Goal: Task Accomplishment & Management: Complete application form

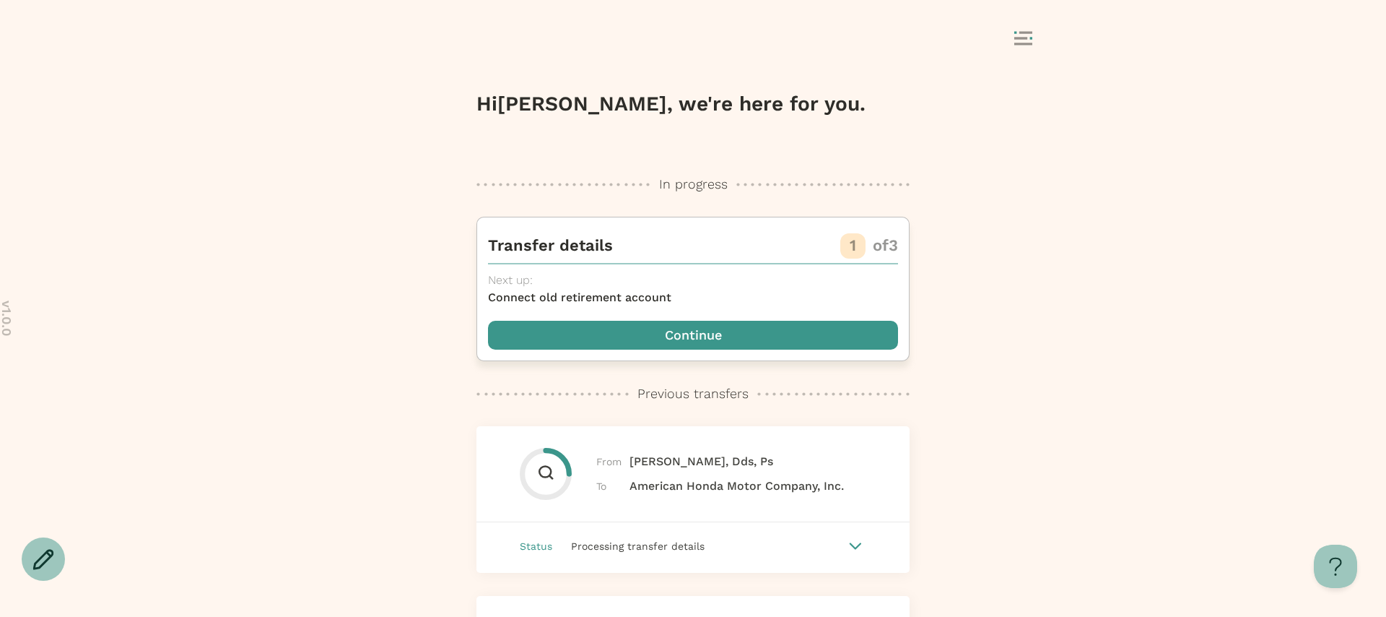
click at [706, 344] on span "button" at bounding box center [693, 335] width 410 height 29
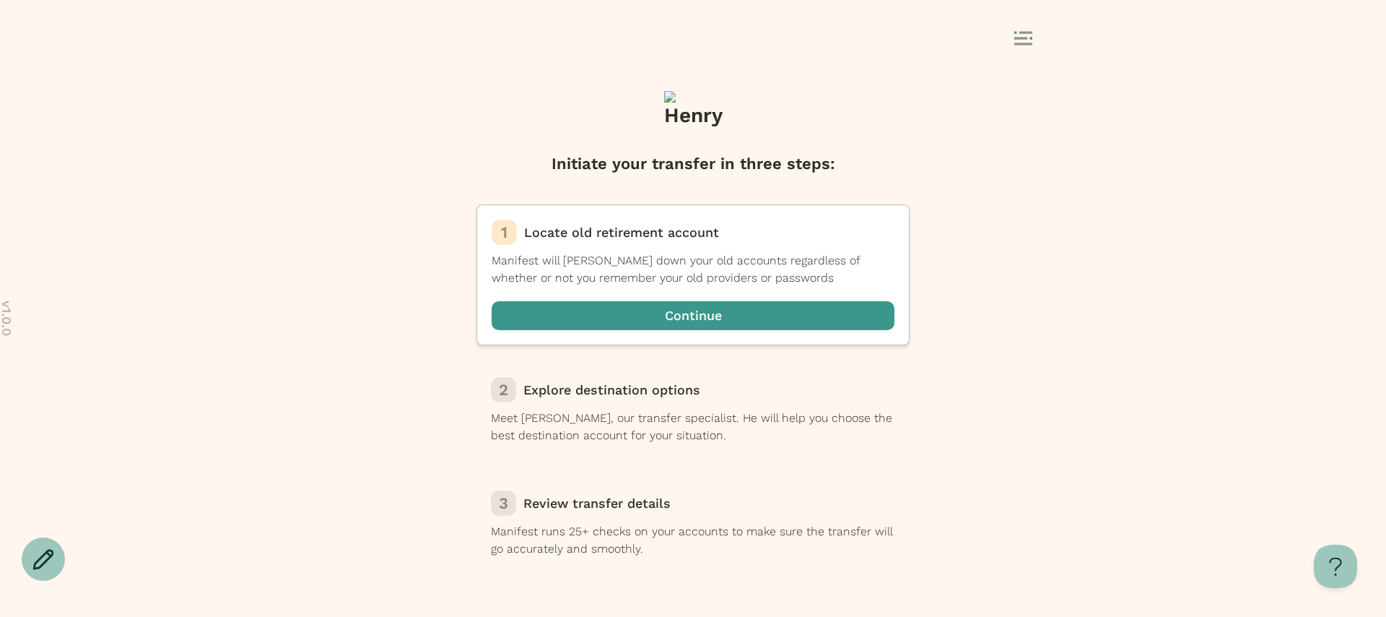
click at [1029, 35] on icon at bounding box center [1023, 38] width 18 height 14
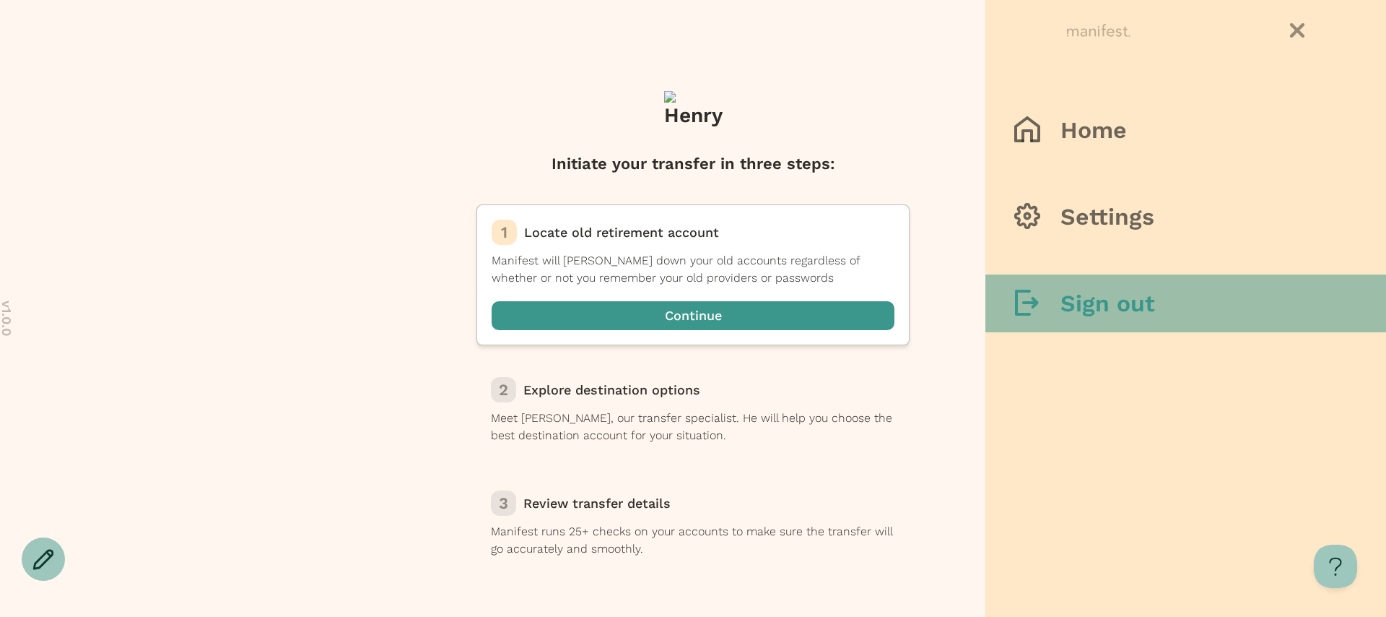
click at [1006, 318] on button "Sign out" at bounding box center [1185, 303] width 401 height 58
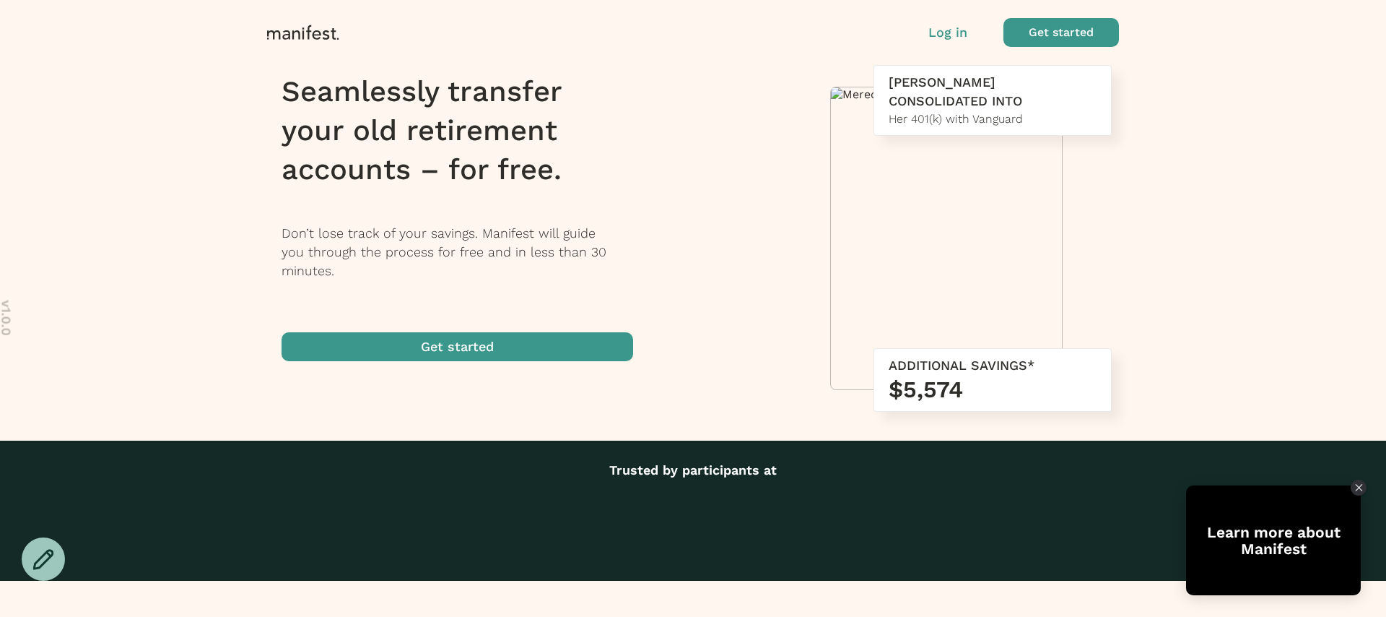
click at [941, 38] on p "Log in" at bounding box center [947, 32] width 39 height 19
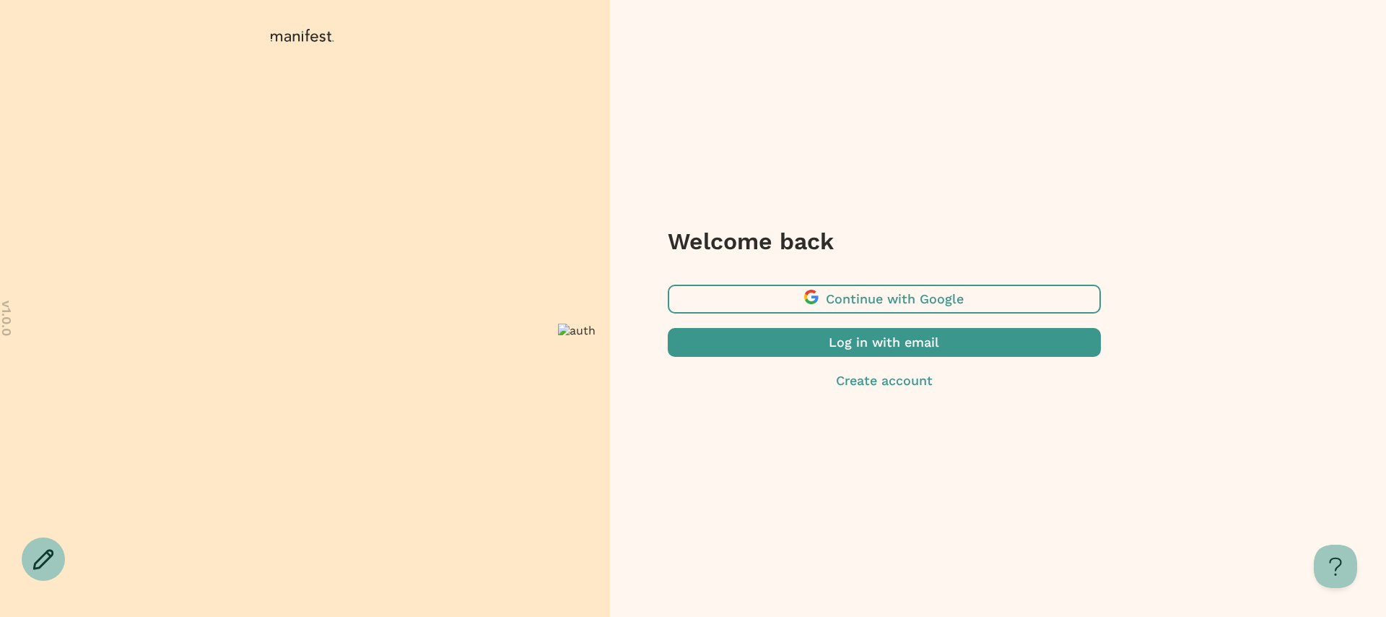
click at [842, 350] on span "button" at bounding box center [884, 342] width 433 height 29
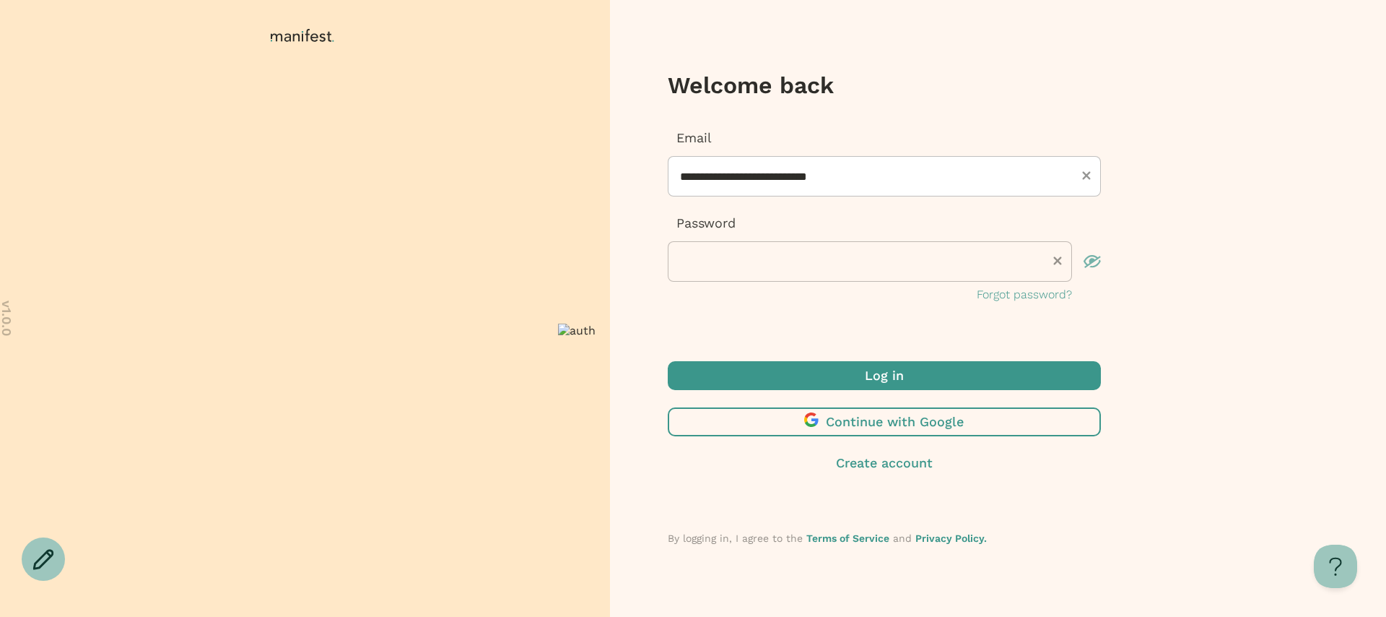
click at [863, 362] on span "submit" at bounding box center [884, 375] width 433 height 29
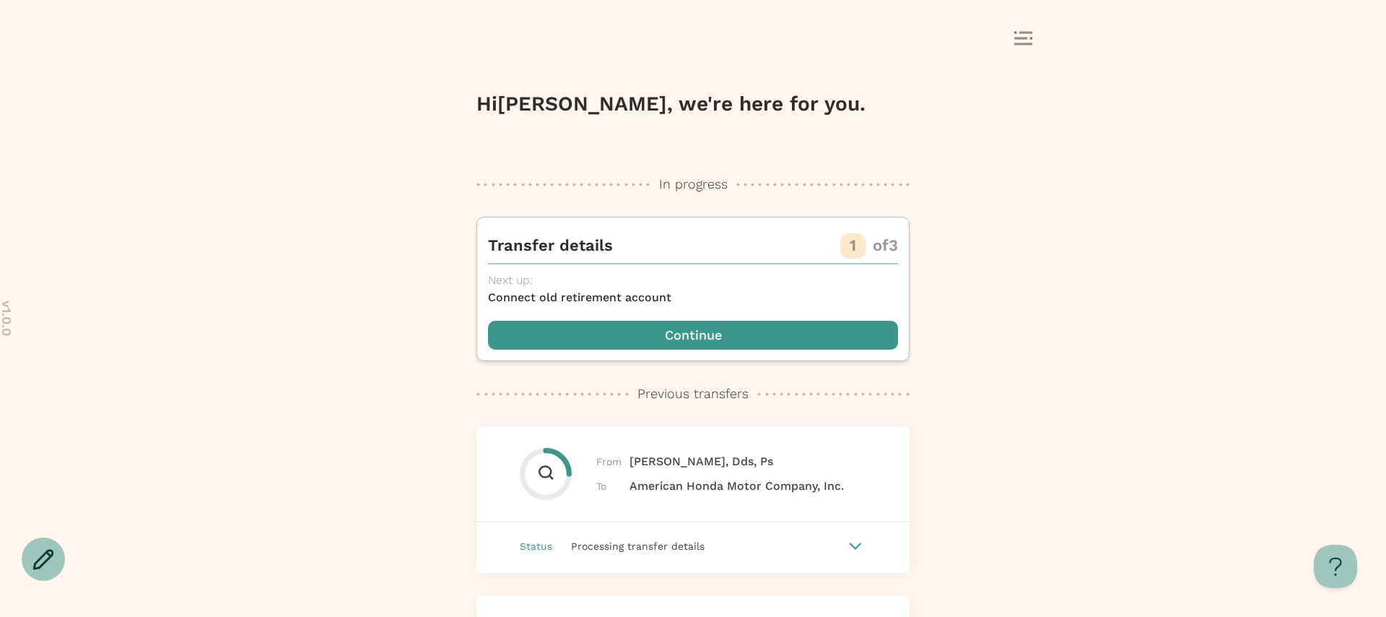
click at [1003, 53] on div at bounding box center [693, 39] width 722 height 27
click at [1016, 35] on icon at bounding box center [1023, 38] width 18 height 14
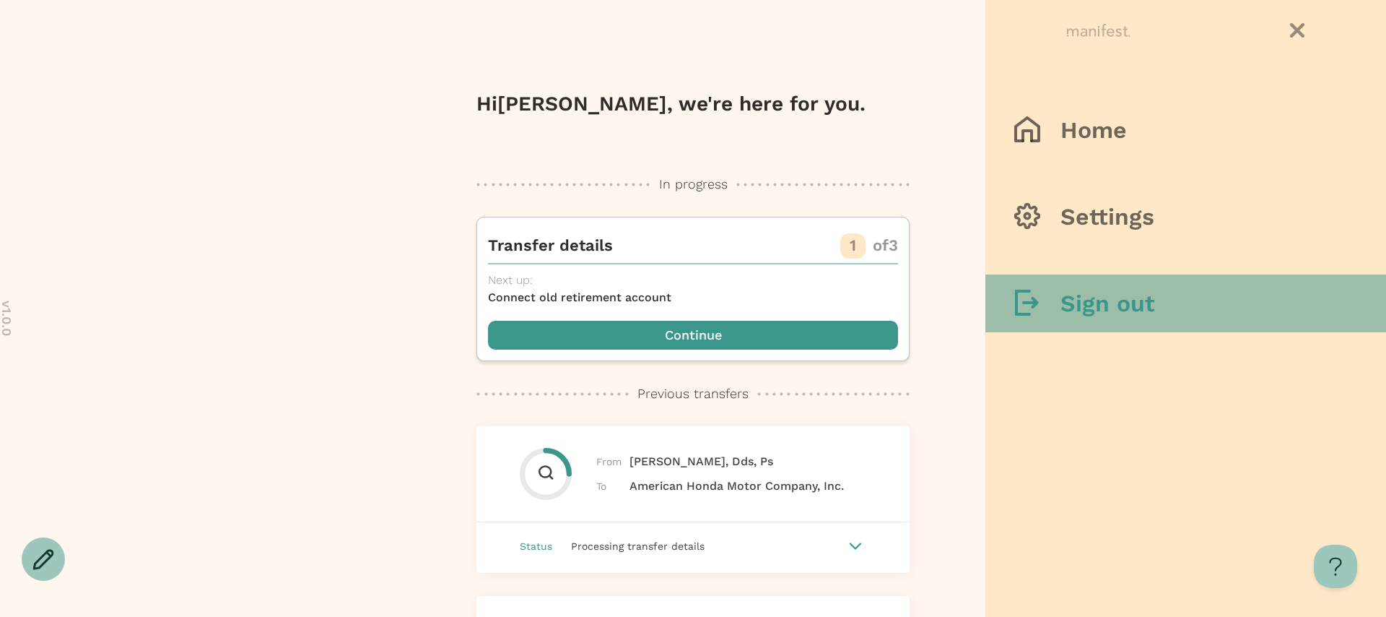
click at [1022, 294] on icon at bounding box center [1027, 302] width 26 height 26
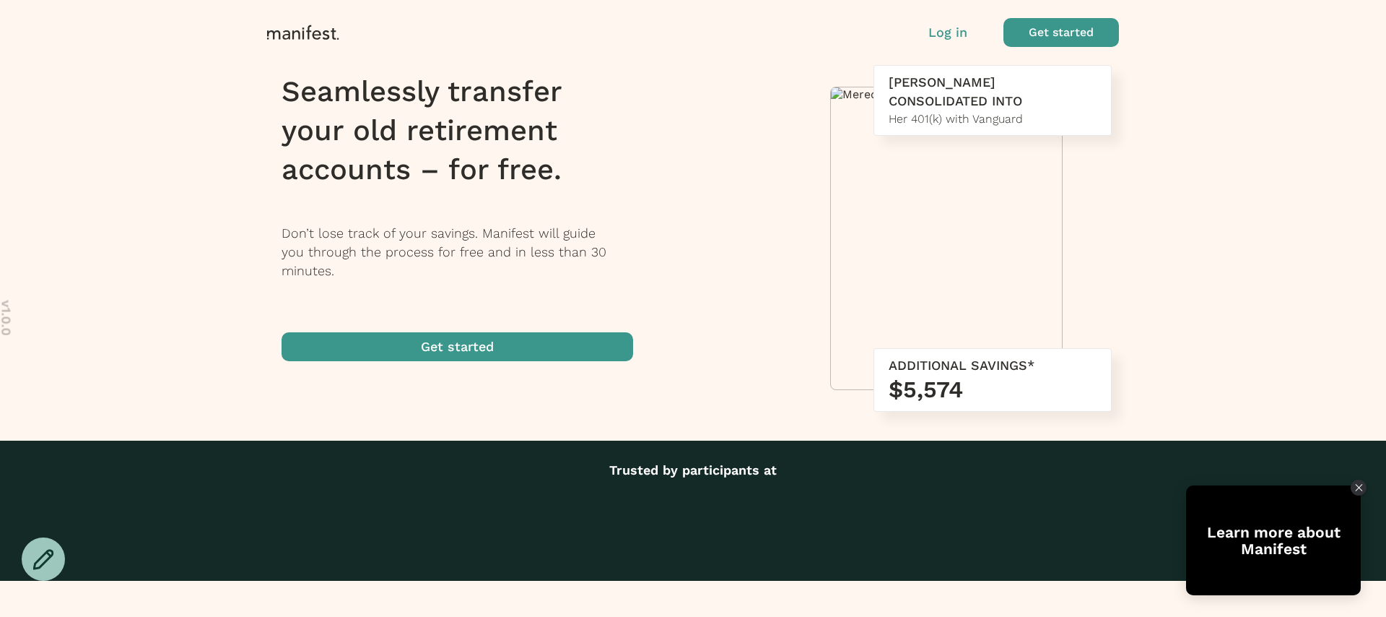
click at [946, 37] on p "Log in" at bounding box center [947, 32] width 39 height 19
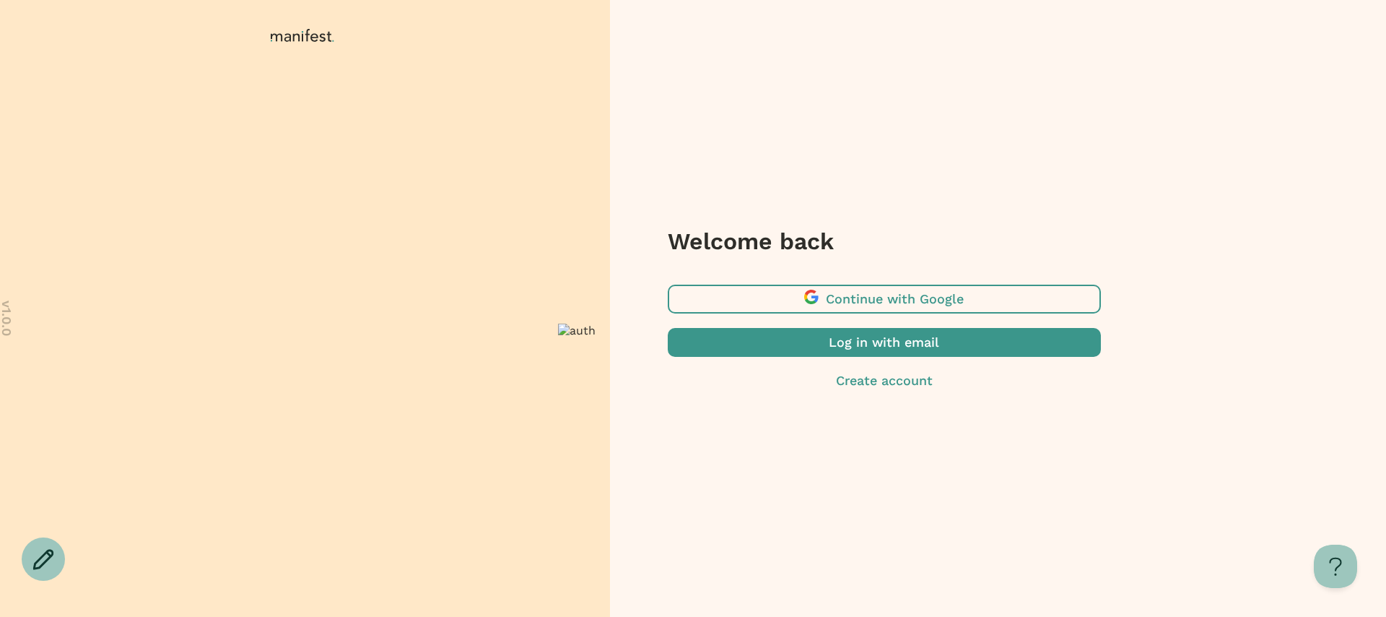
click at [817, 352] on span "button" at bounding box center [884, 342] width 433 height 29
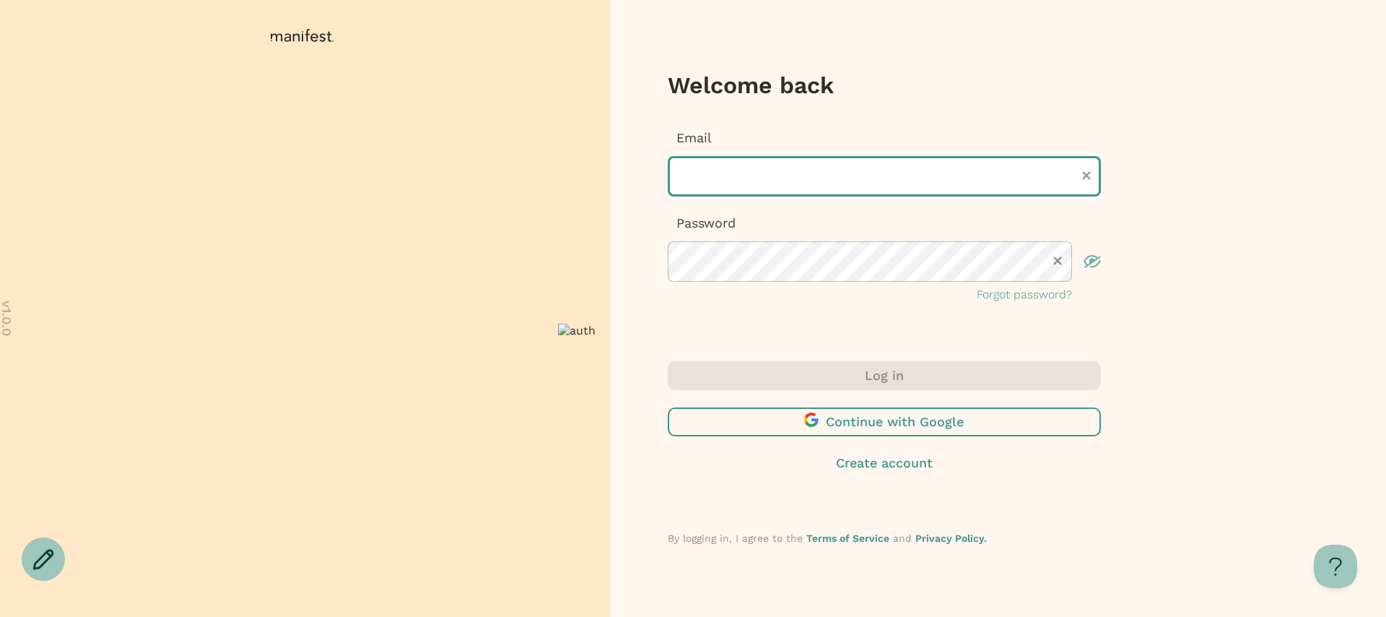
type input "**********"
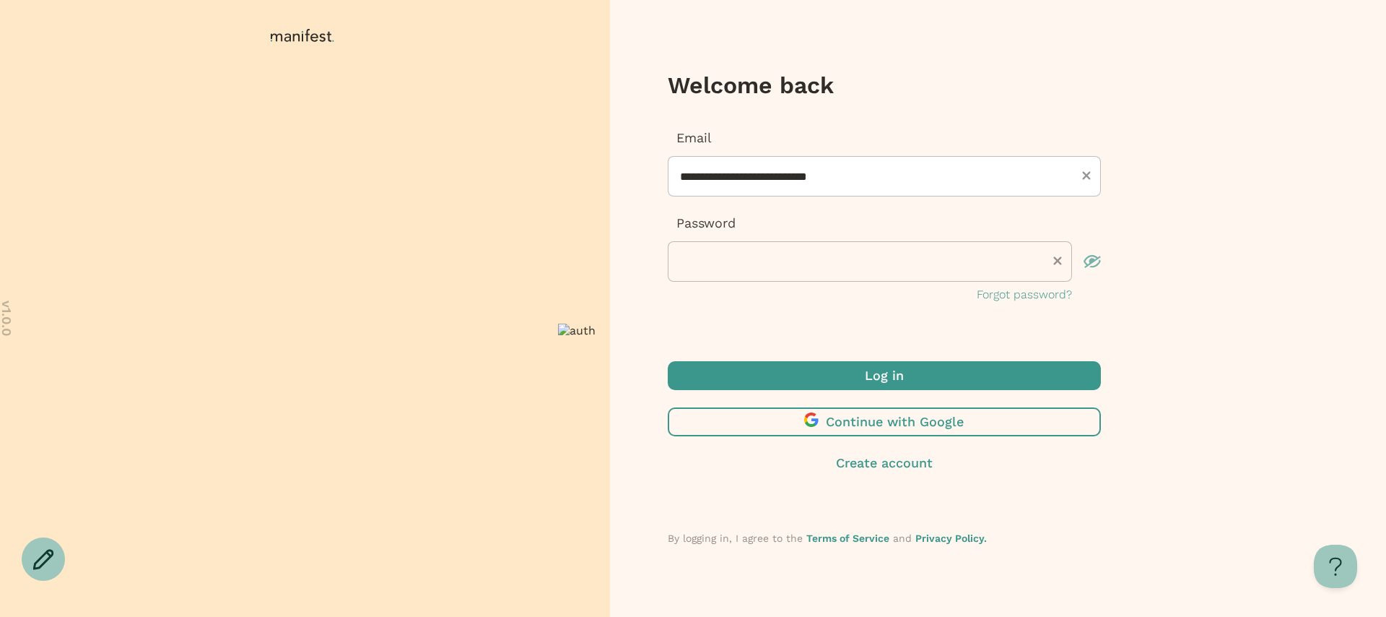
click at [788, 370] on span "submit" at bounding box center [884, 375] width 433 height 29
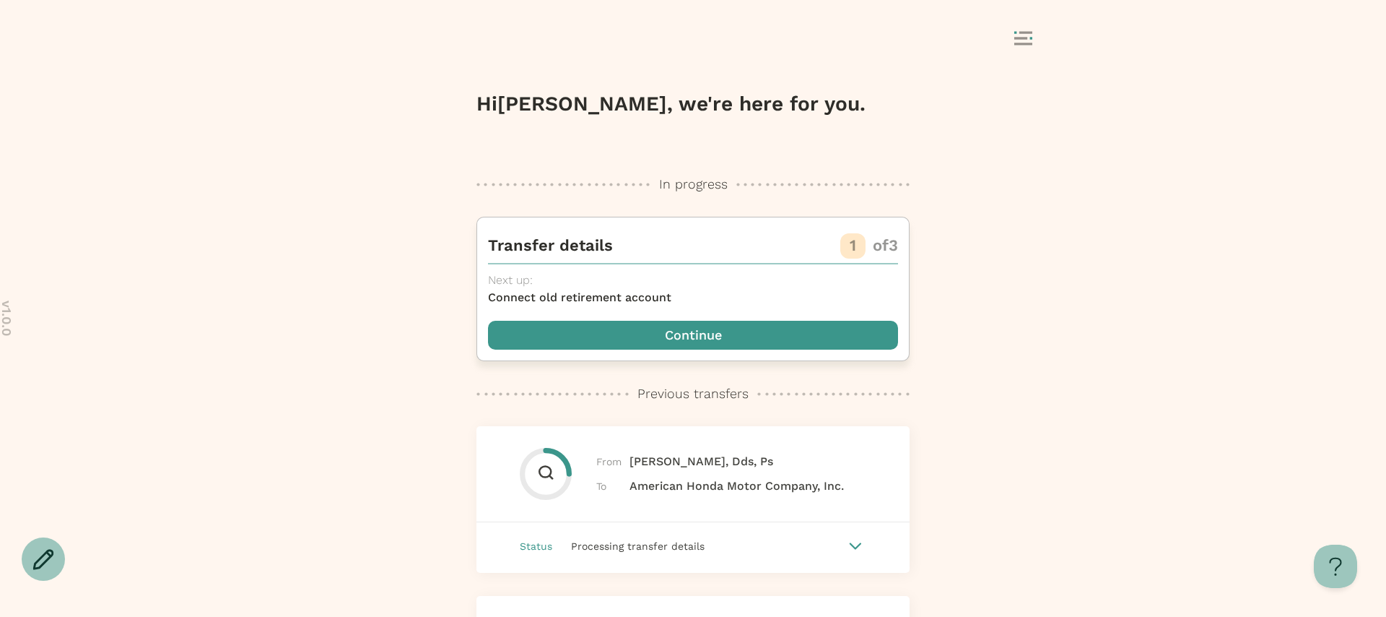
click at [700, 344] on span "button" at bounding box center [693, 335] width 410 height 29
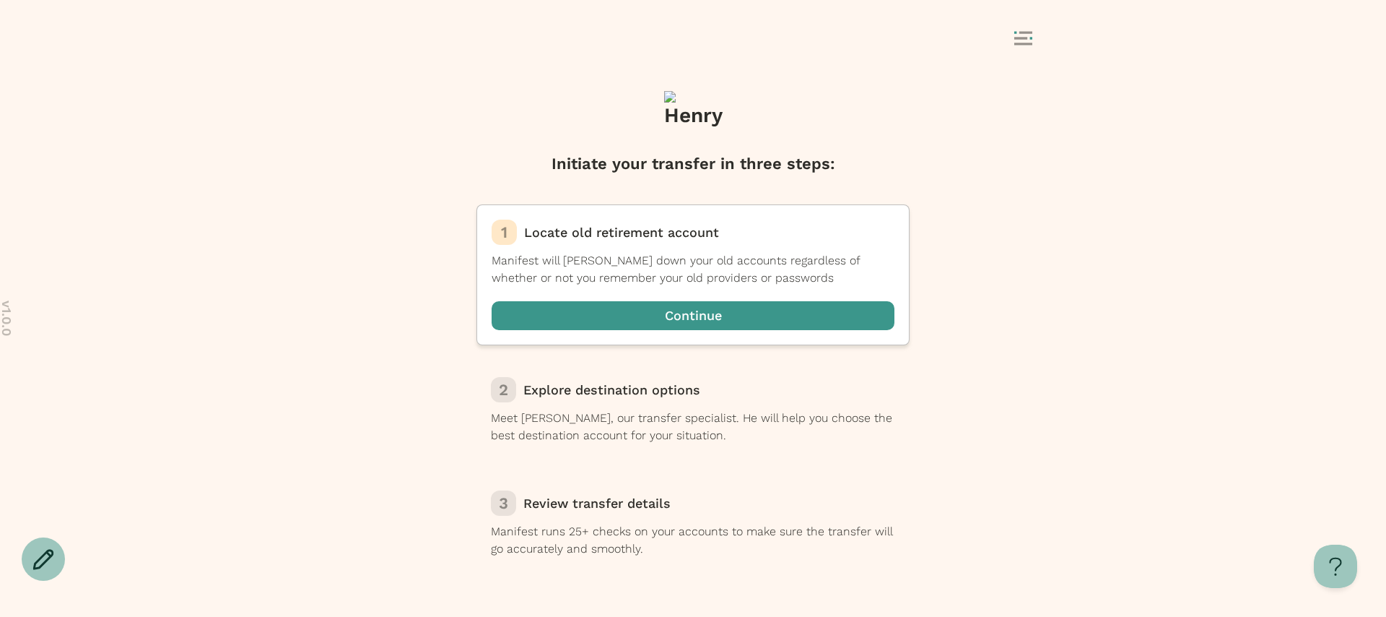
click at [697, 338] on div "1 Locate old retirement account Manifest will [PERSON_NAME] down your old accou…" at bounding box center [692, 274] width 433 height 141
click at [679, 318] on span "button" at bounding box center [693, 315] width 403 height 29
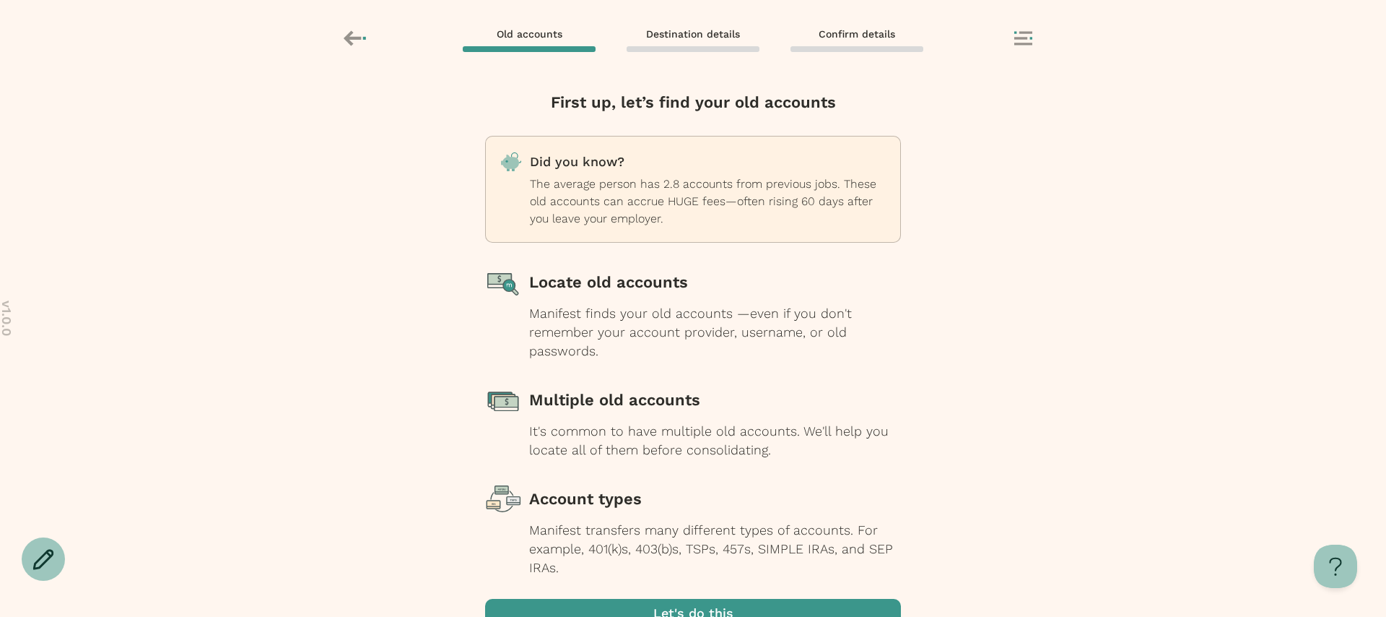
scroll to position [70, 0]
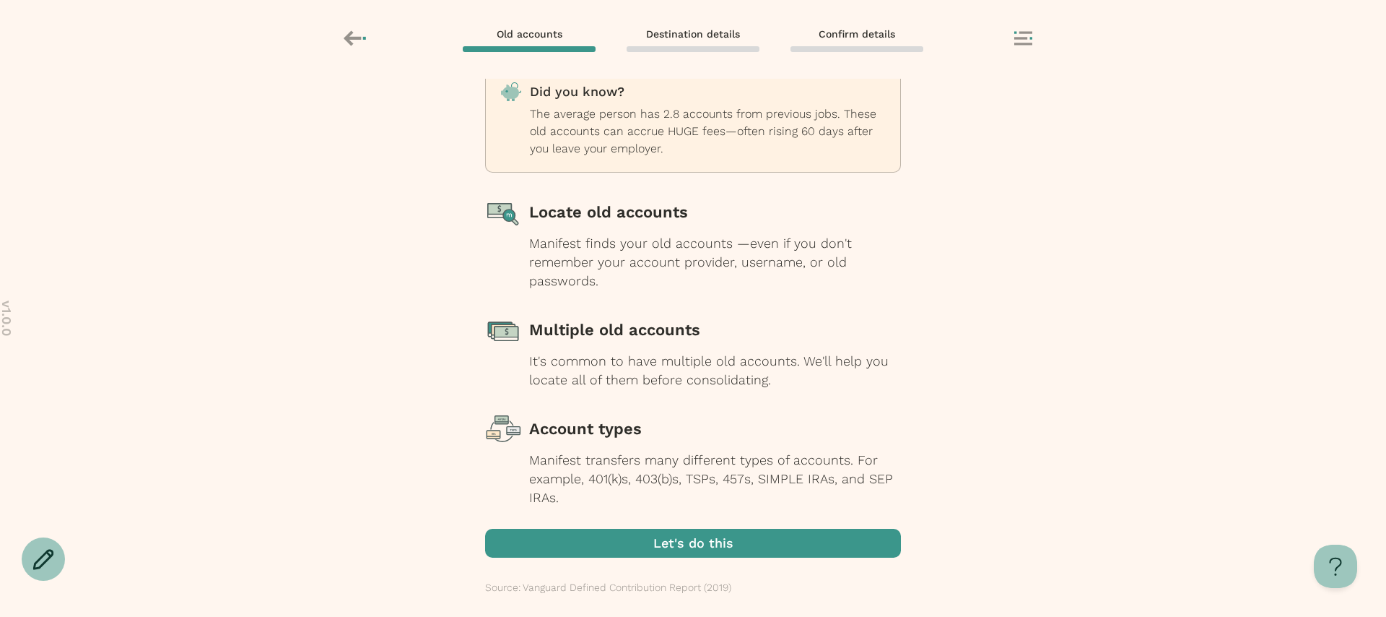
click at [661, 551] on span "button" at bounding box center [693, 542] width 416 height 29
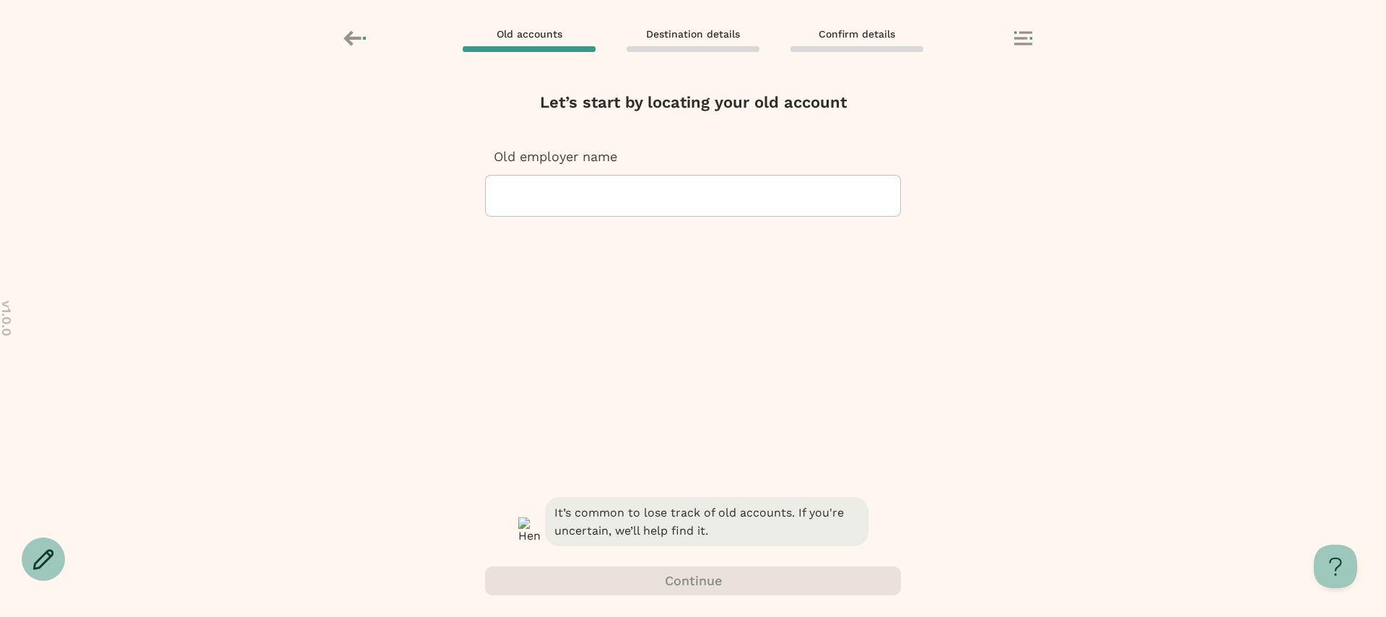
click at [664, 182] on div at bounding box center [692, 195] width 391 height 40
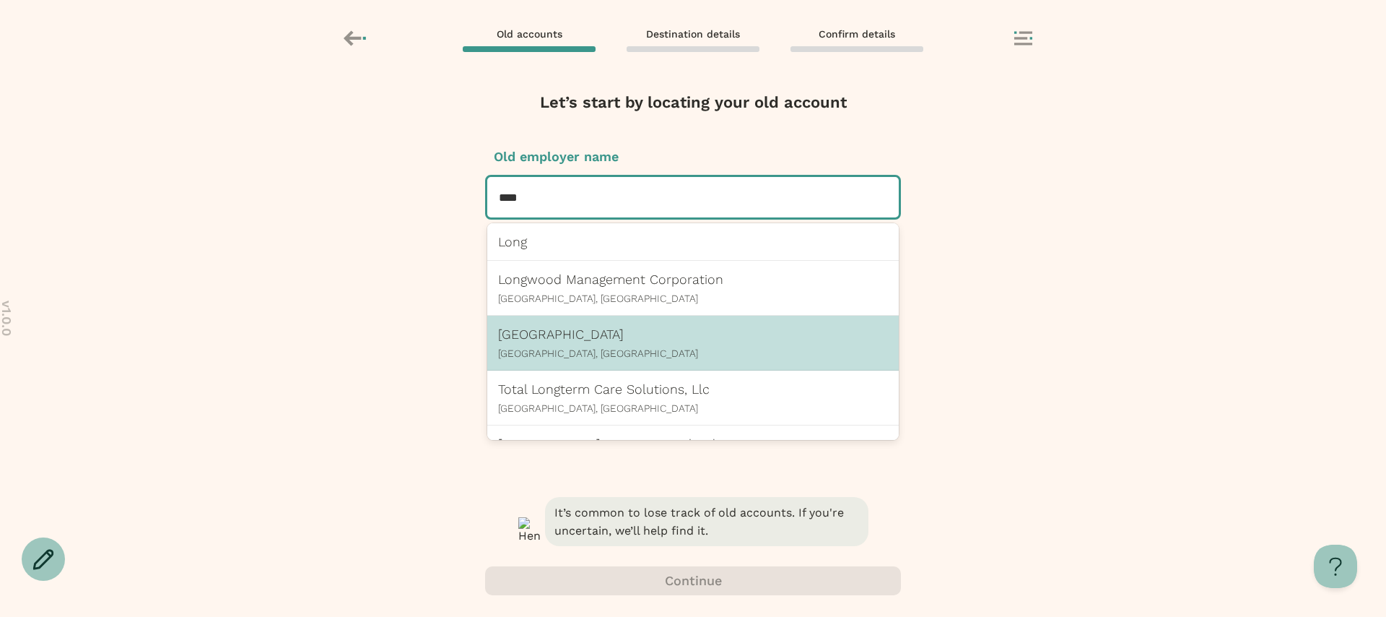
click at [604, 331] on p "[GEOGRAPHIC_DATA]" at bounding box center [693, 333] width 390 height 15
type input "****"
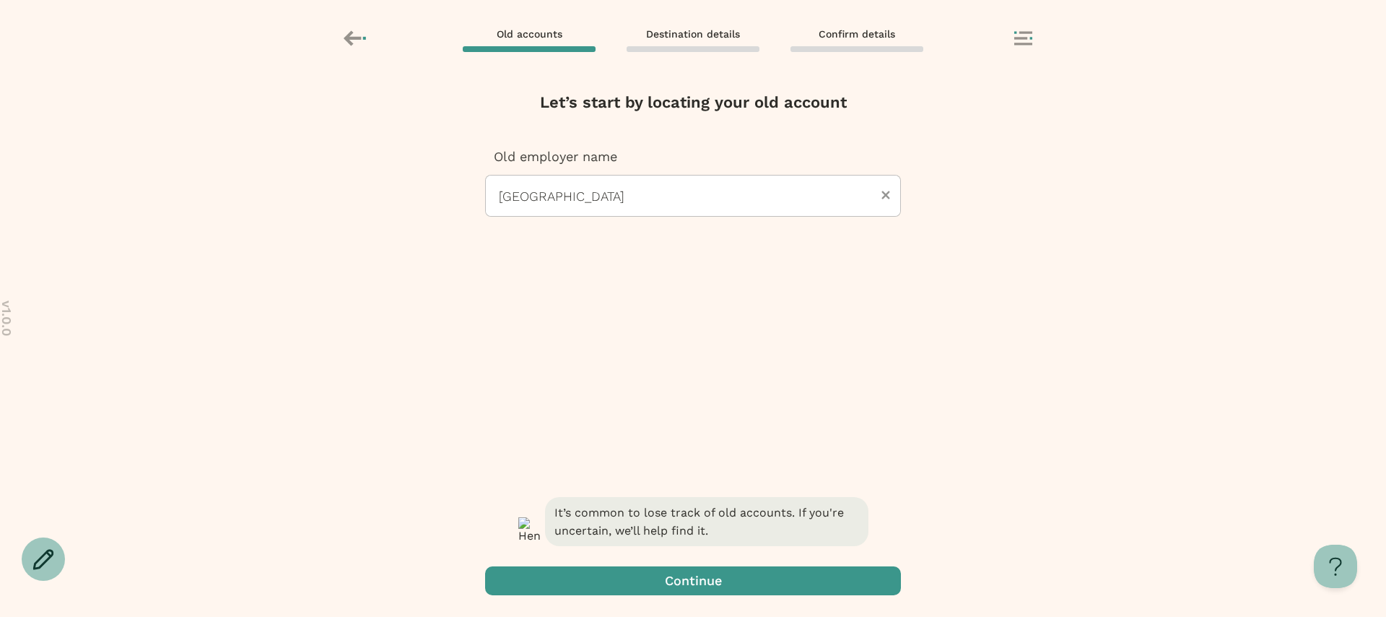
click at [643, 583] on span "button" at bounding box center [693, 580] width 416 height 29
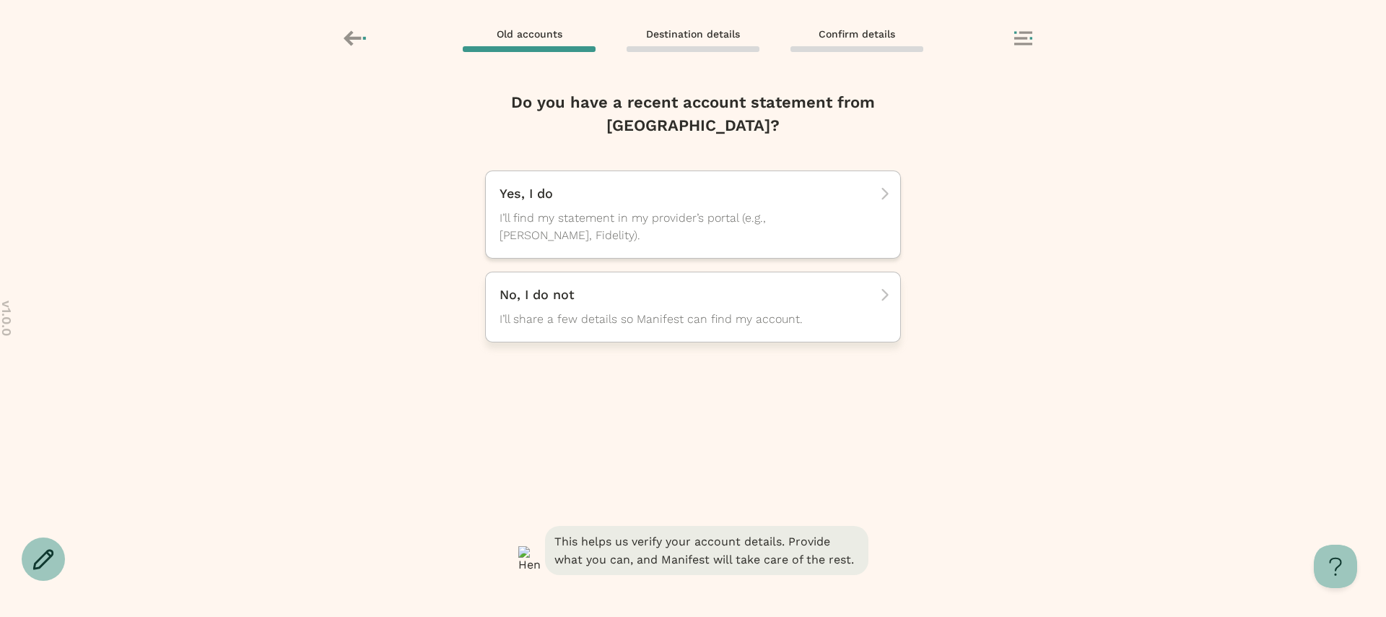
click at [650, 308] on div "No, I do not I’ll share a few details so Manifest can find my account." at bounding box center [688, 307] width 377 height 42
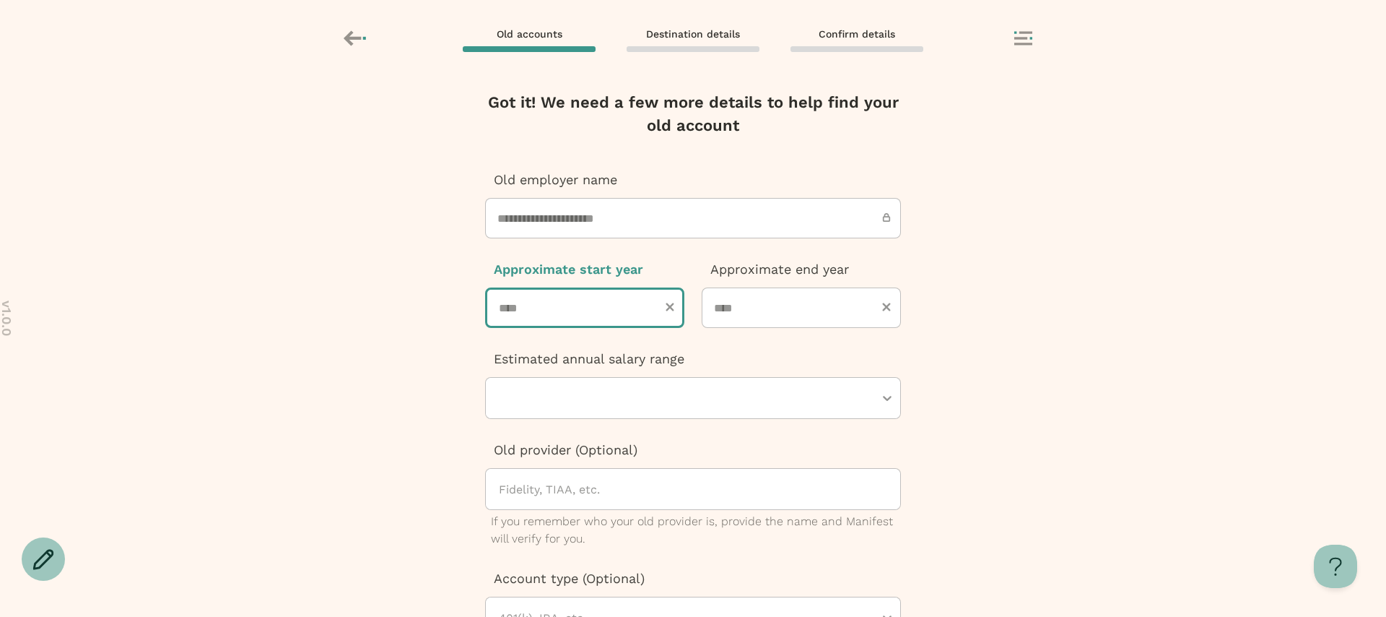
click at [593, 299] on input "number" at bounding box center [584, 307] width 199 height 40
type input "****"
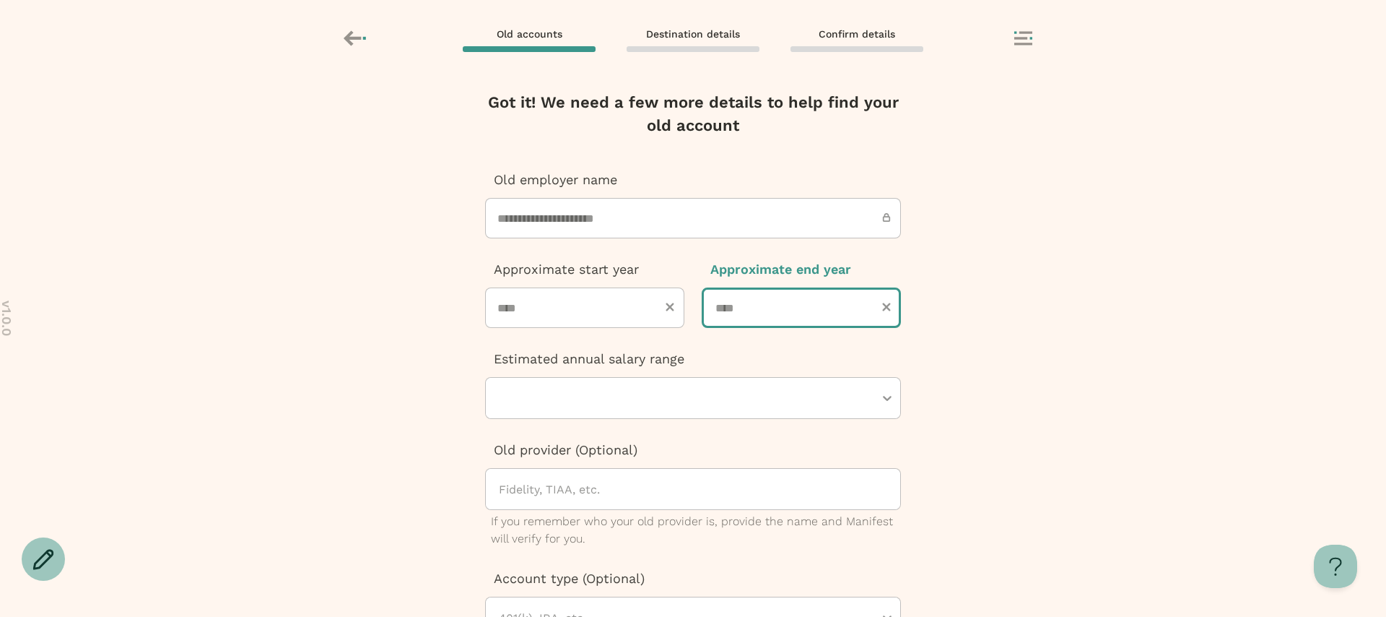
type input "****"
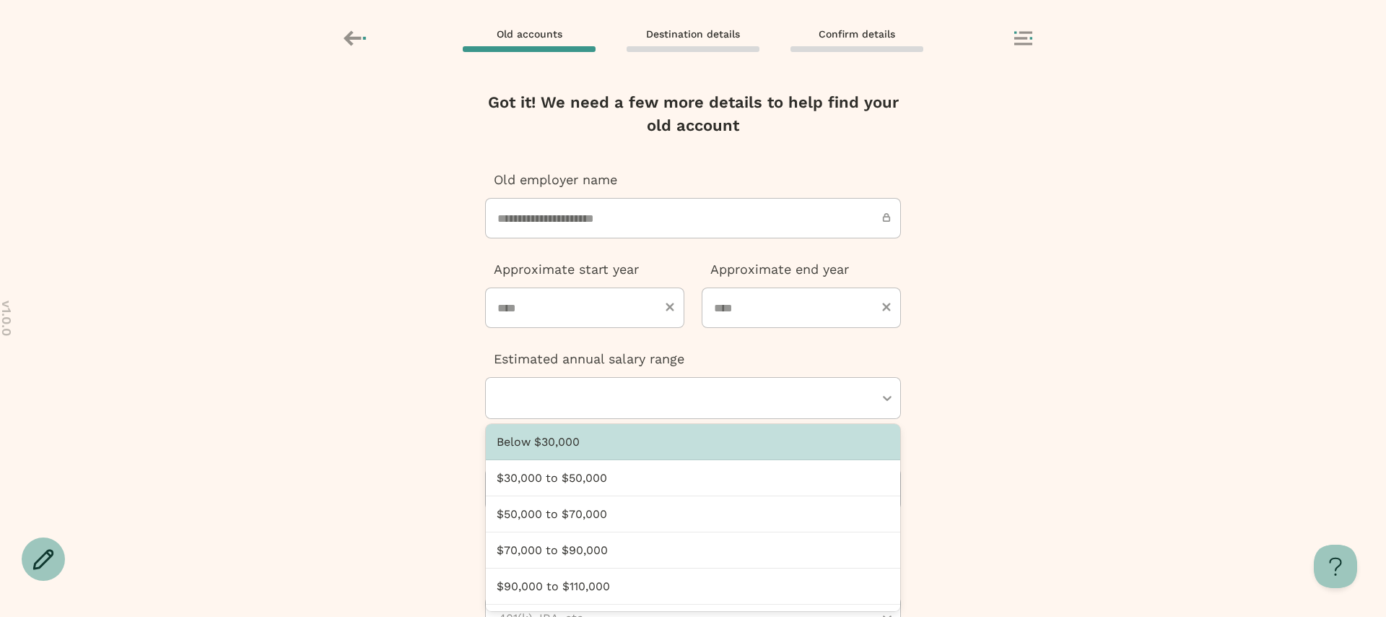
click at [595, 403] on div at bounding box center [685, 398] width 377 height 40
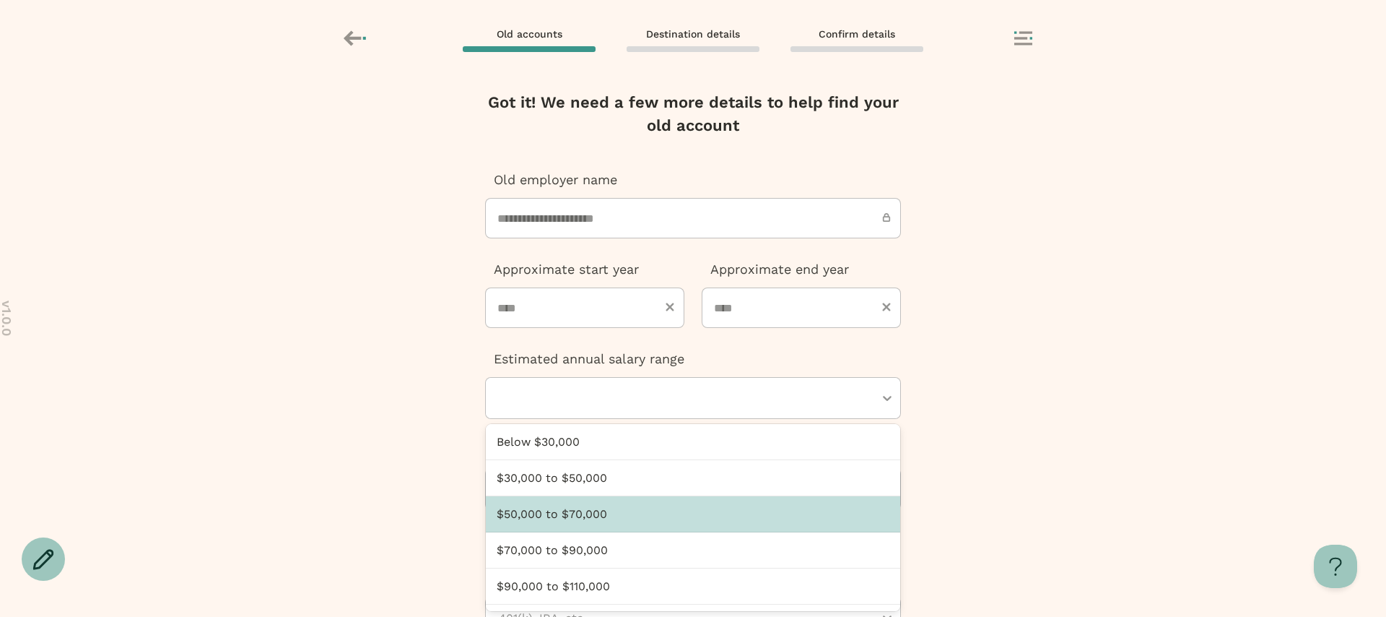
click at [580, 515] on div "$50,000 to $70,000" at bounding box center [693, 514] width 414 height 36
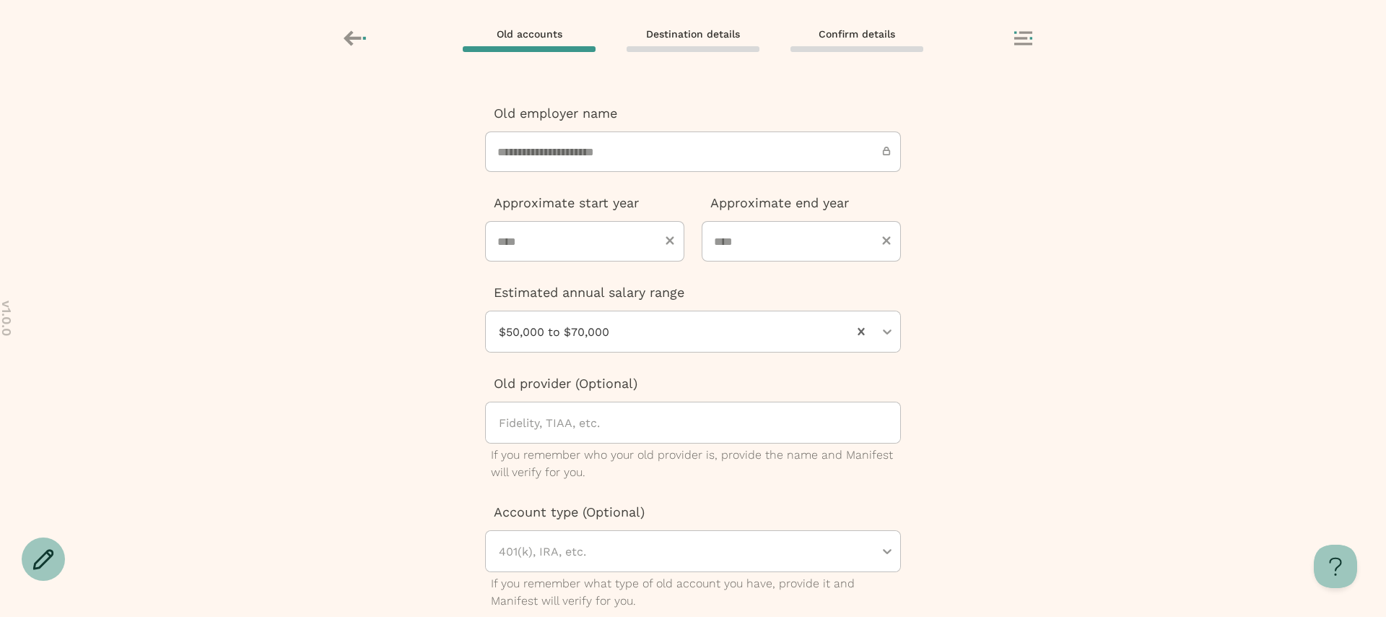
scroll to position [131, 0]
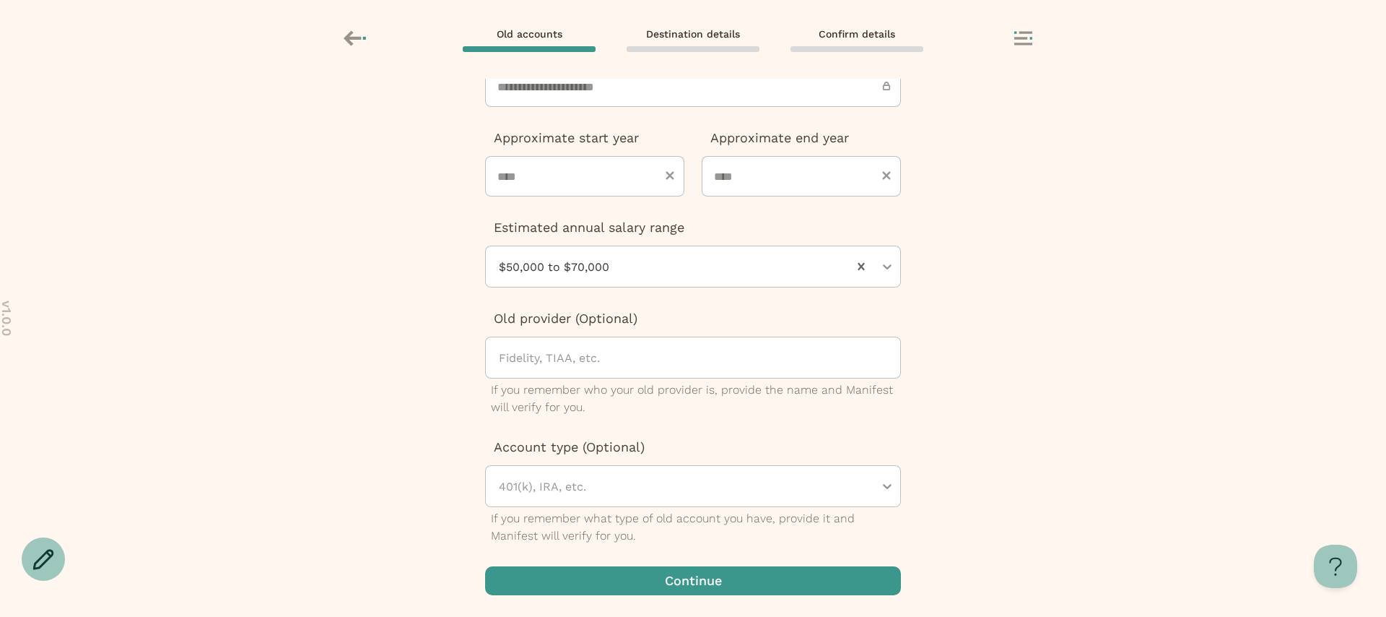
click at [591, 571] on span "button" at bounding box center [693, 580] width 416 height 29
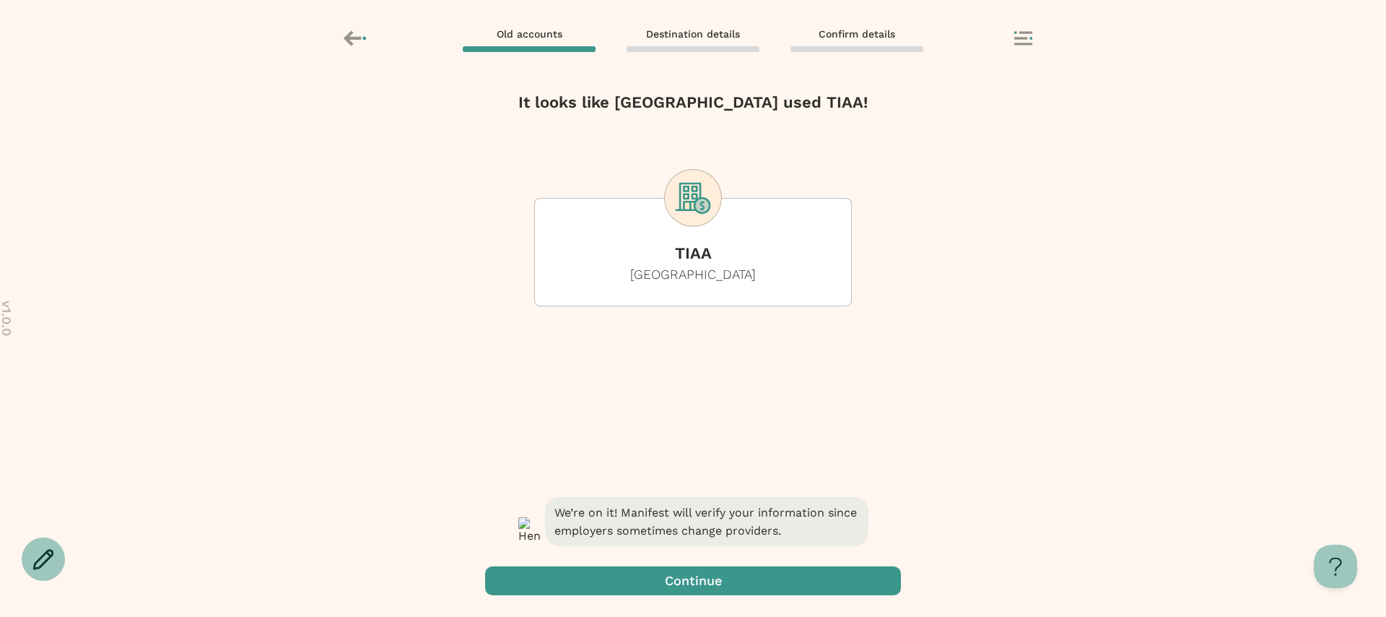
click at [627, 576] on span "button" at bounding box center [693, 580] width 416 height 29
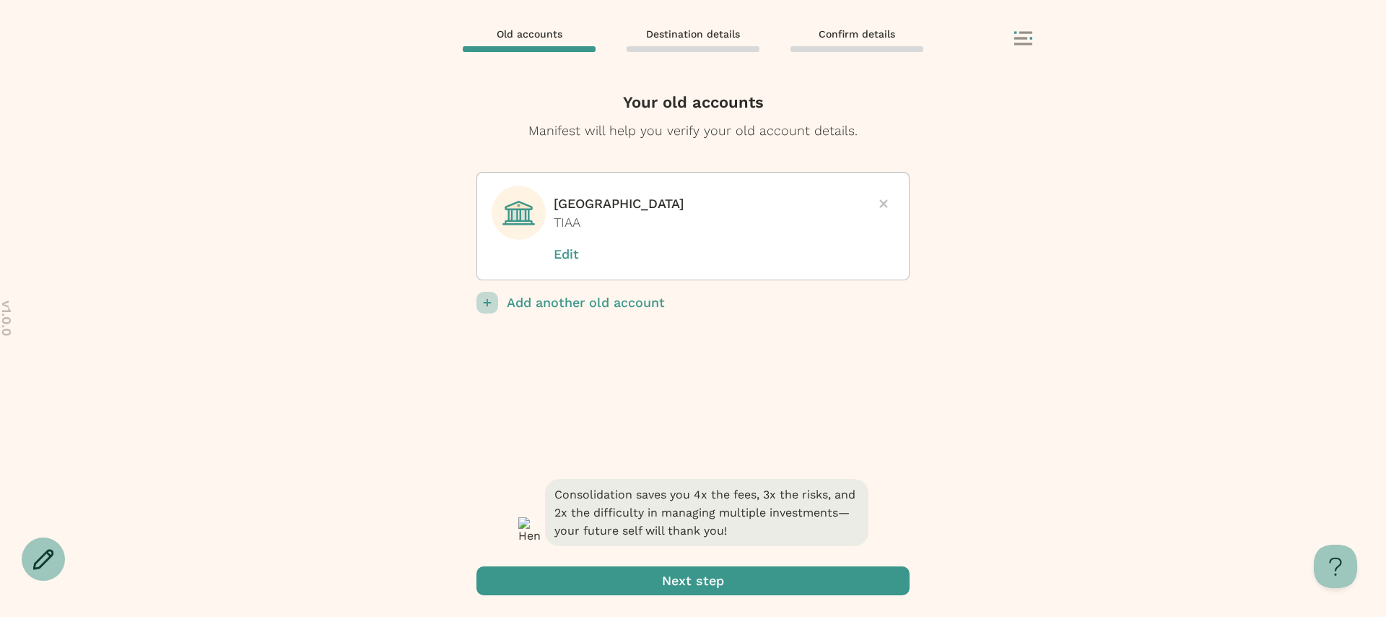
click at [653, 581] on span "submit" at bounding box center [692, 580] width 433 height 29
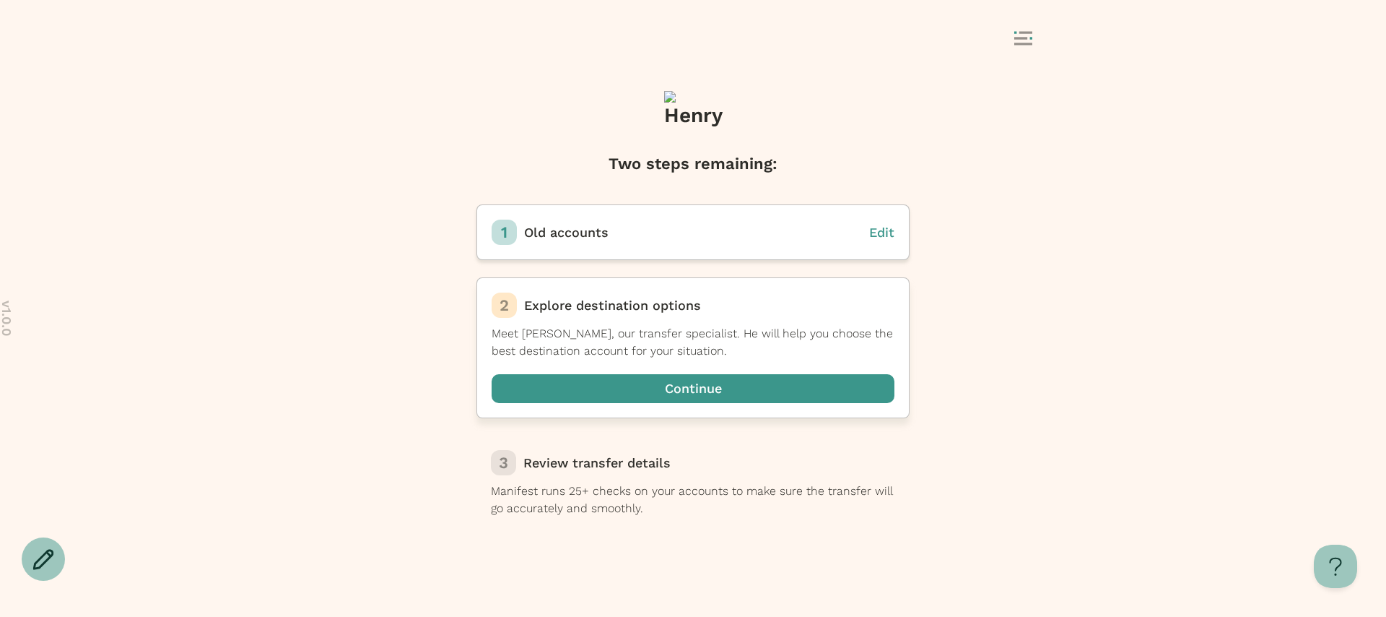
click at [673, 388] on span "button" at bounding box center [693, 388] width 403 height 29
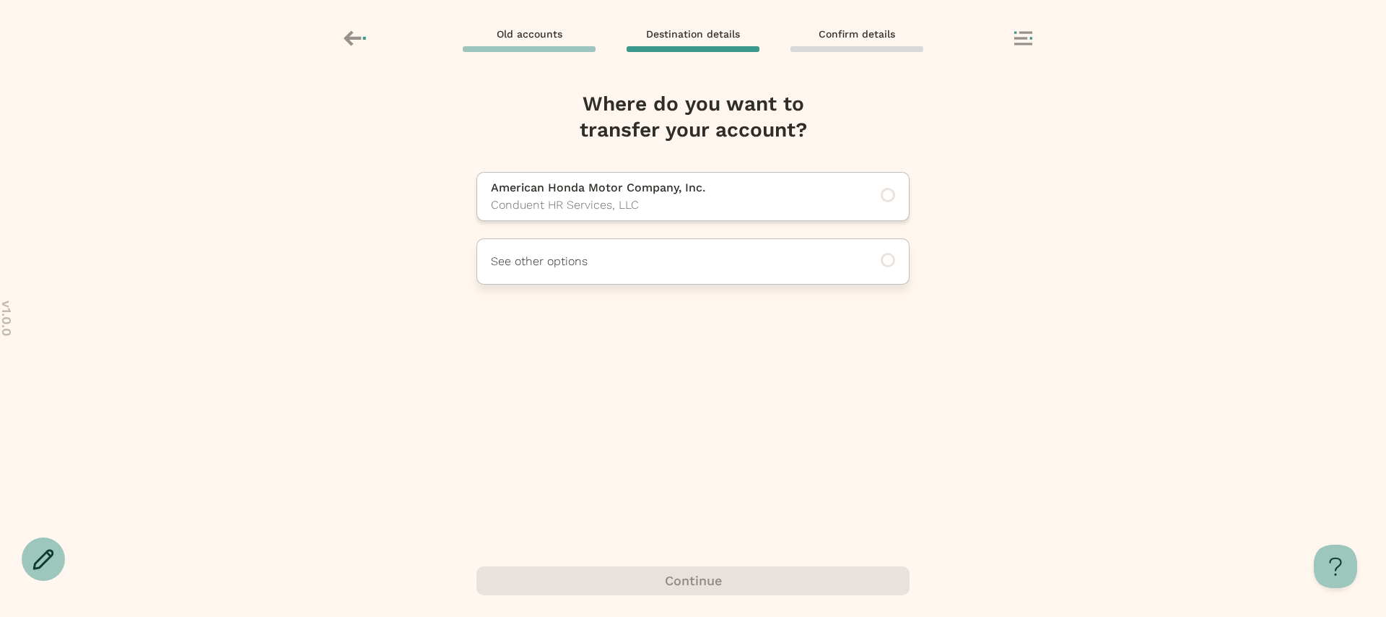
click at [627, 260] on p "See other options" at bounding box center [673, 261] width 365 height 17
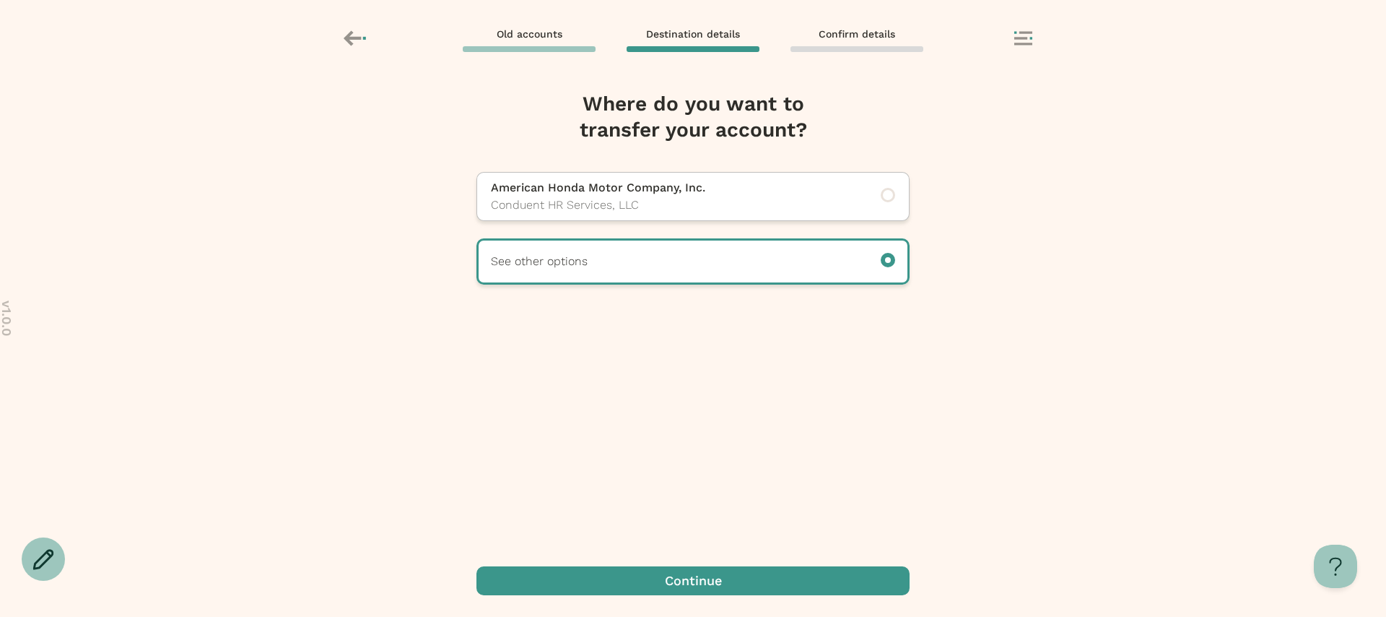
click at [657, 580] on span "button" at bounding box center [692, 580] width 433 height 29
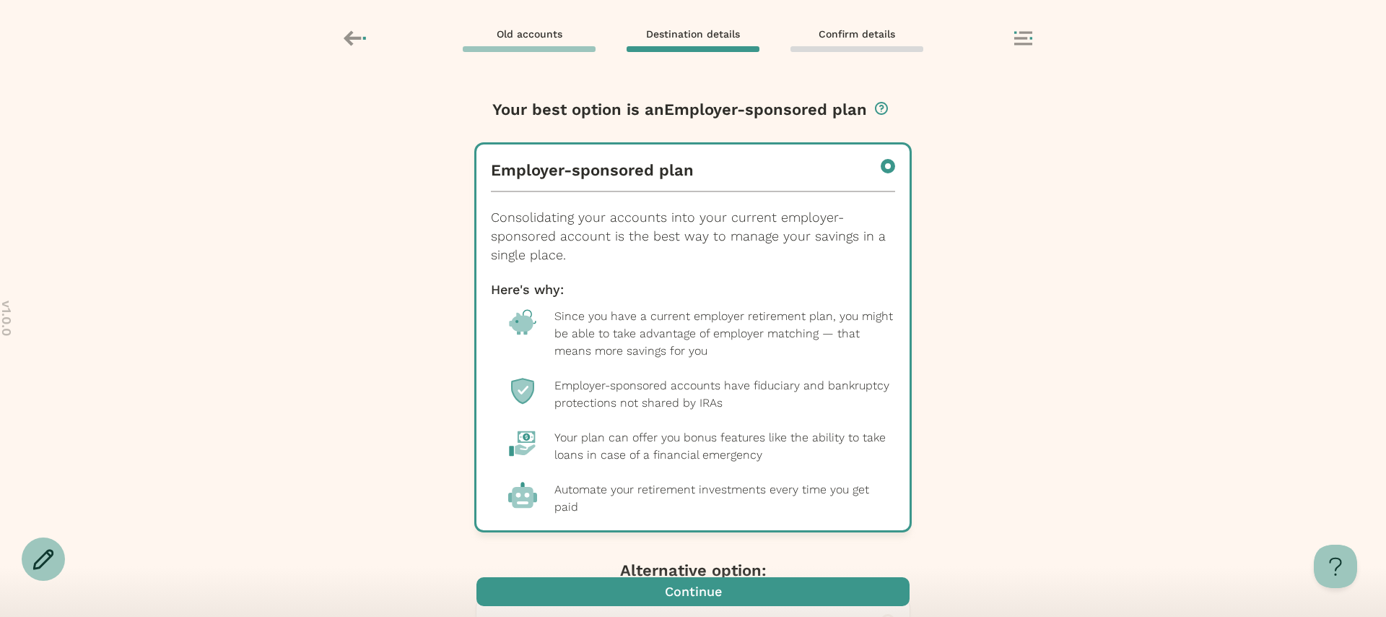
scroll to position [188, 0]
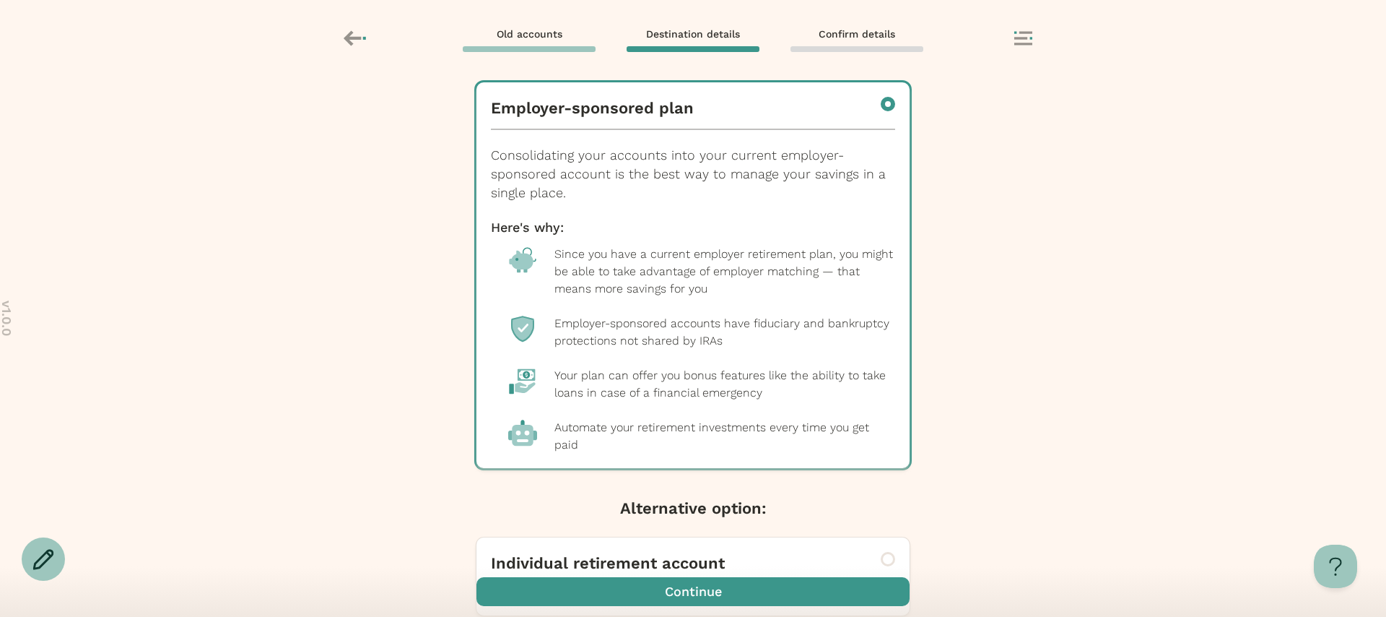
click at [678, 584] on span "button" at bounding box center [692, 591] width 433 height 29
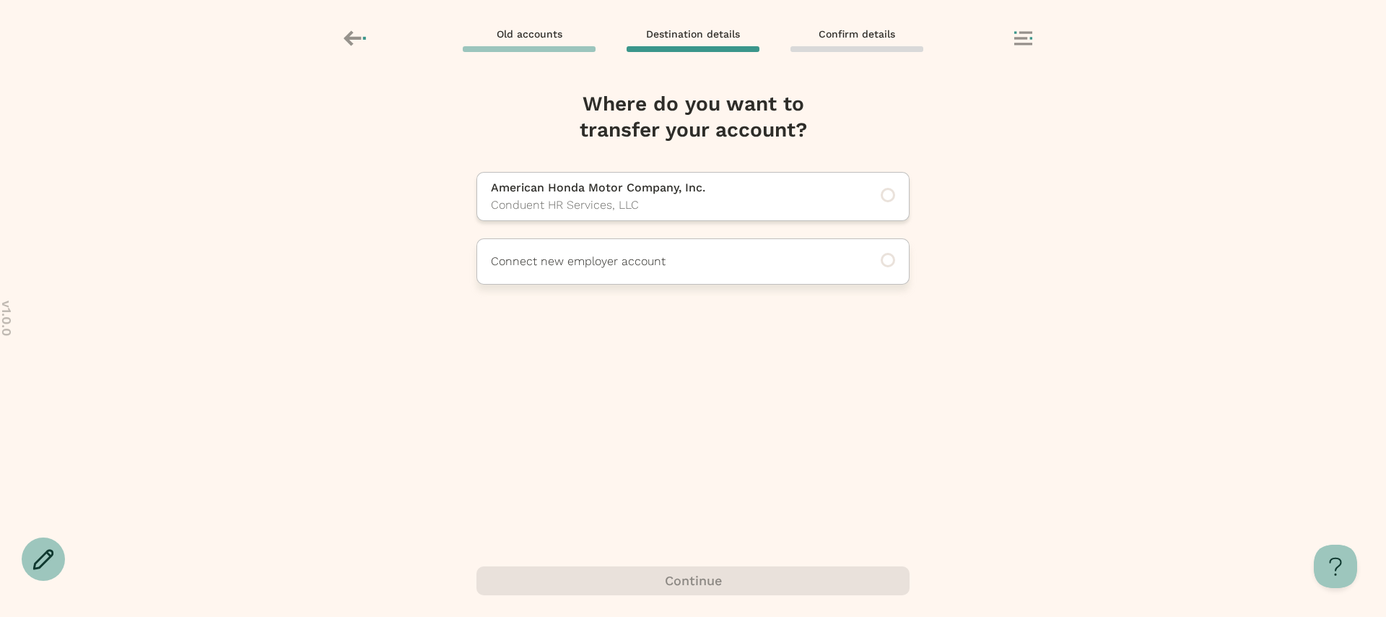
click at [645, 278] on div "Connect new employer account" at bounding box center [692, 261] width 433 height 46
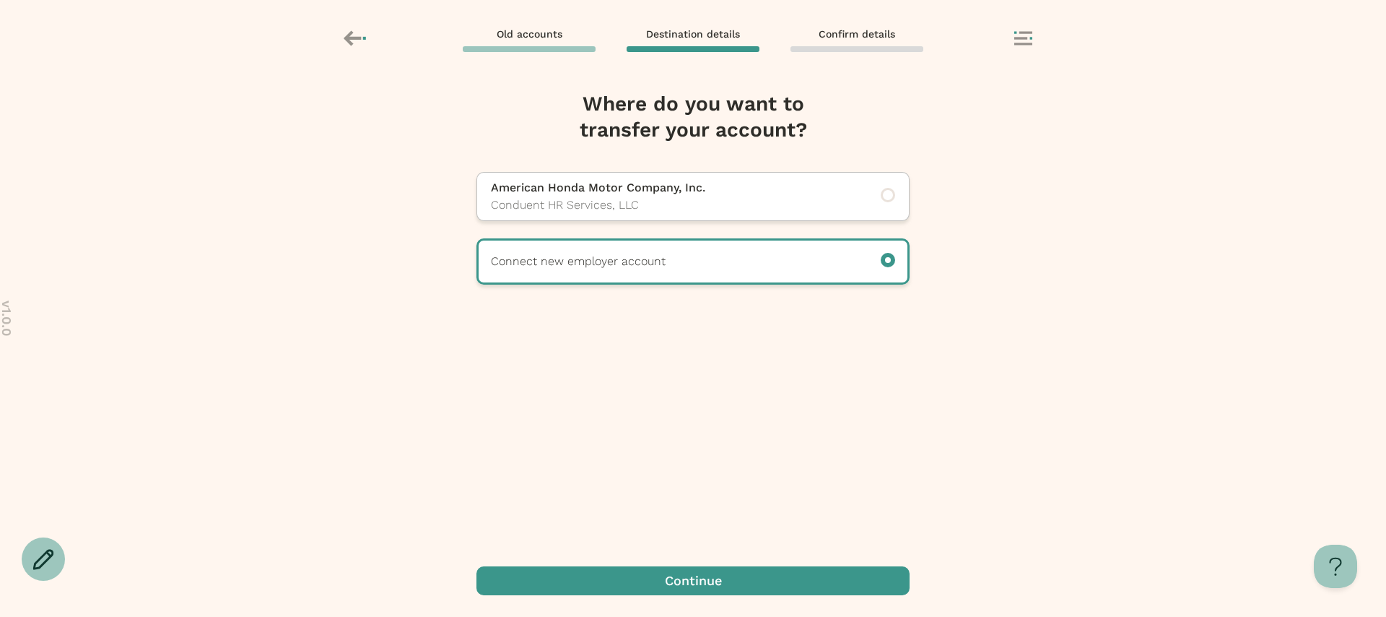
click at [638, 577] on span "button" at bounding box center [692, 580] width 433 height 29
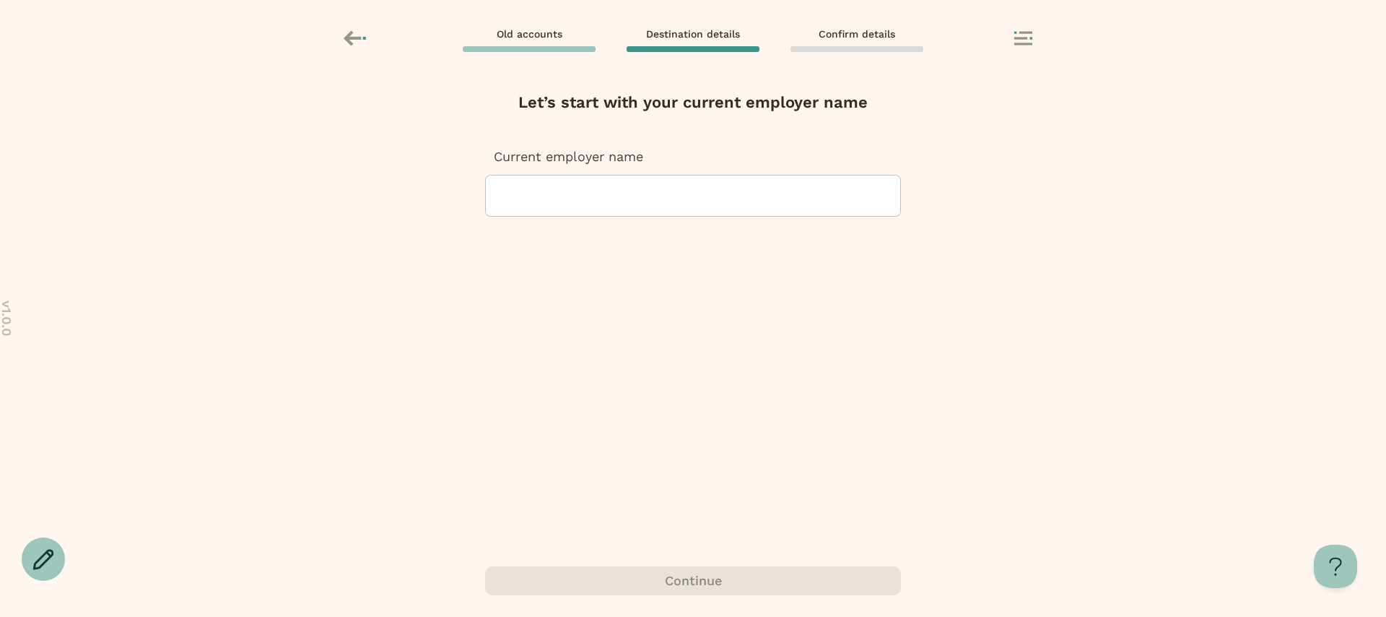
click at [596, 188] on div at bounding box center [692, 195] width 391 height 40
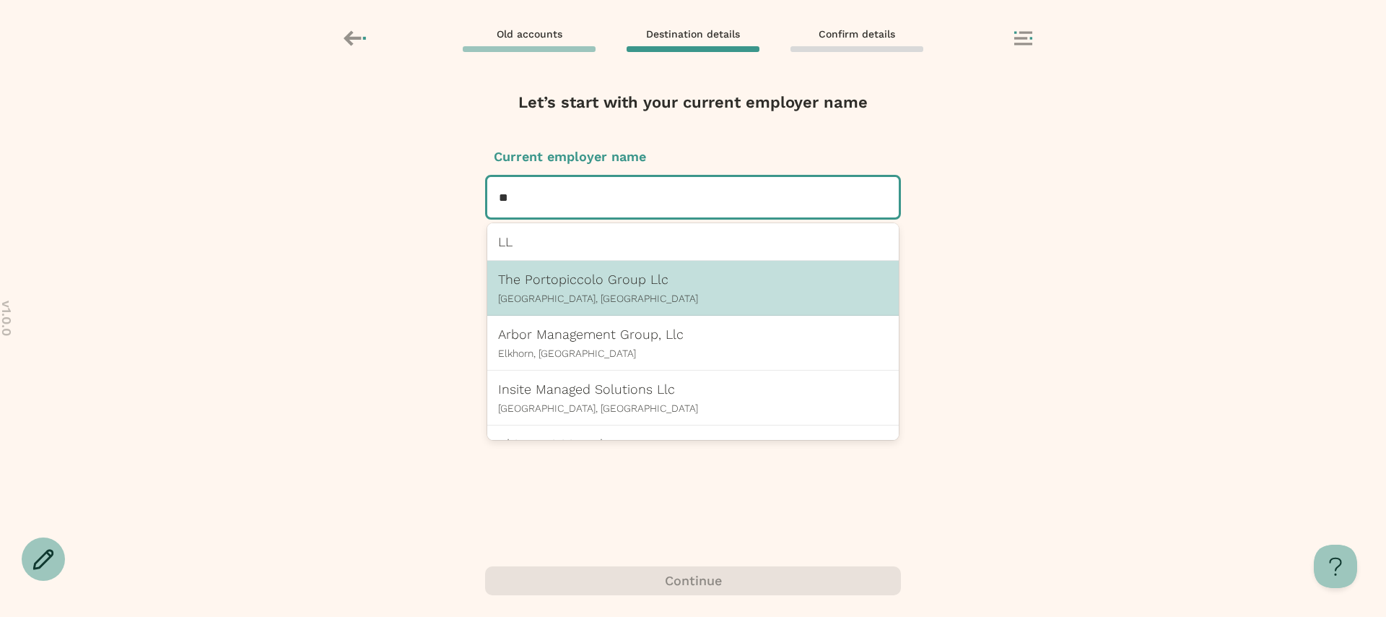
click at [590, 292] on p "[GEOGRAPHIC_DATA], [GEOGRAPHIC_DATA]" at bounding box center [693, 298] width 390 height 12
type input "**"
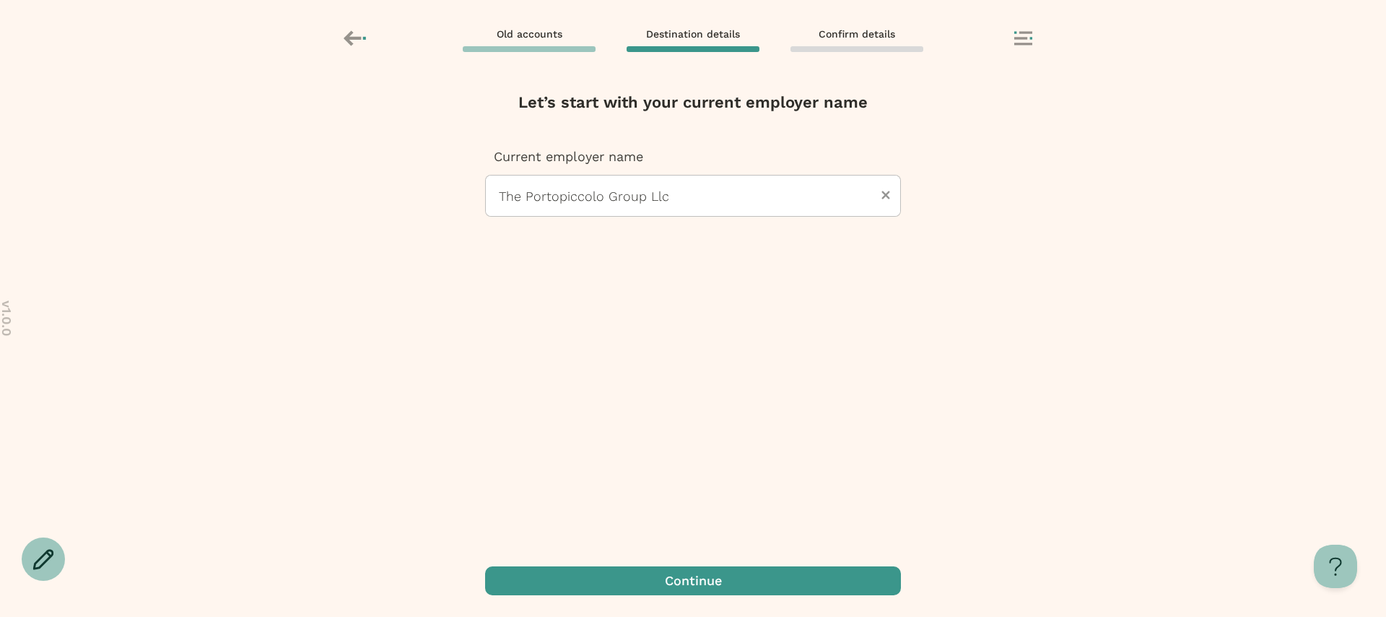
click at [678, 585] on span "button" at bounding box center [693, 580] width 416 height 29
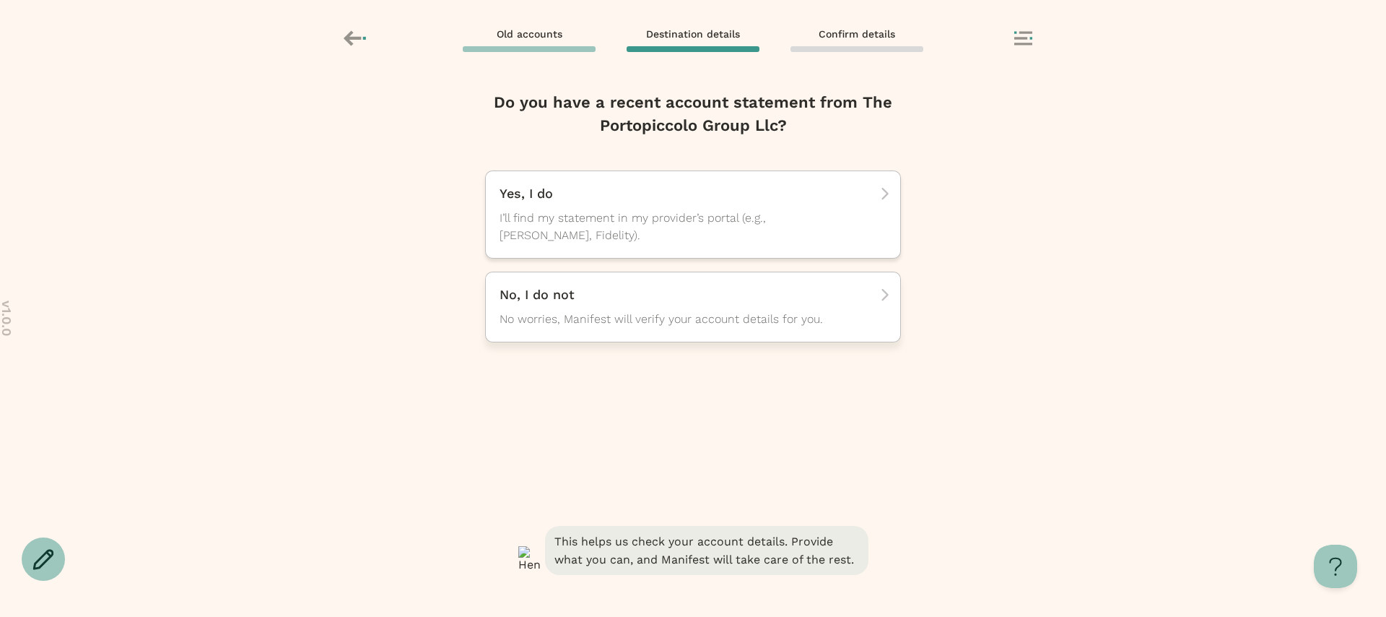
click at [640, 318] on span "No worries, Manifest will verify your account details for you." at bounding box center [680, 318] width 361 height 17
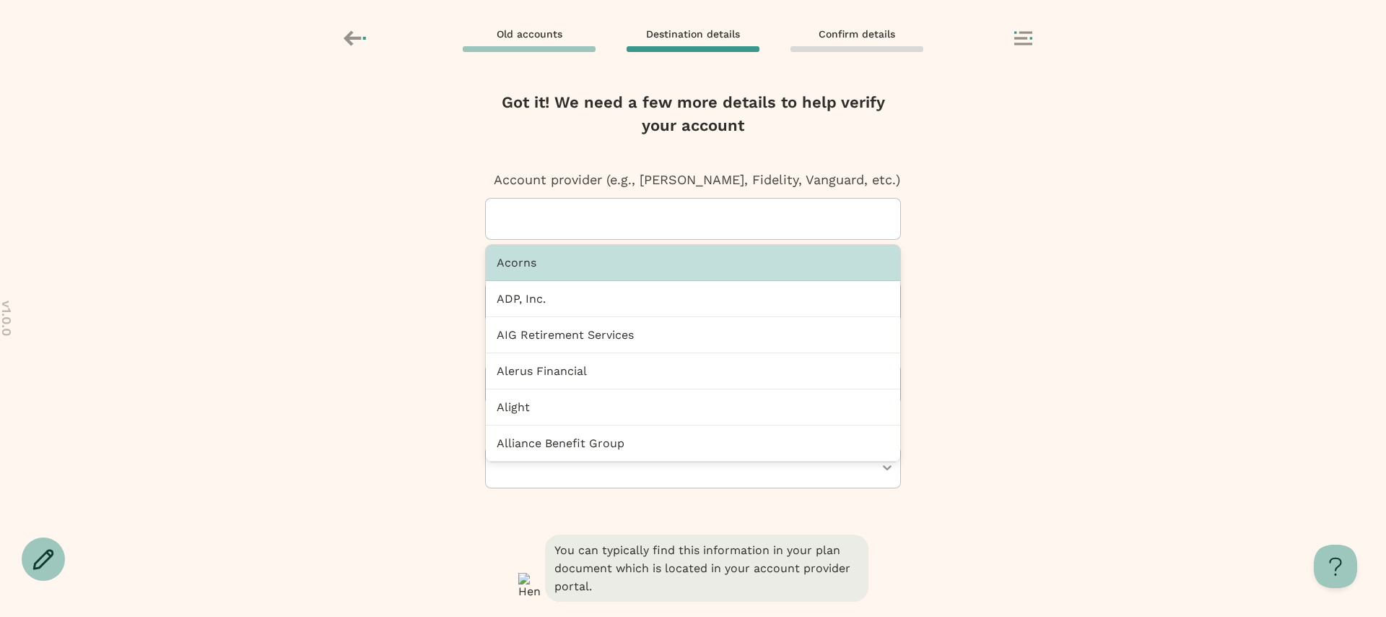
click at [581, 204] on div at bounding box center [698, 219] width 403 height 40
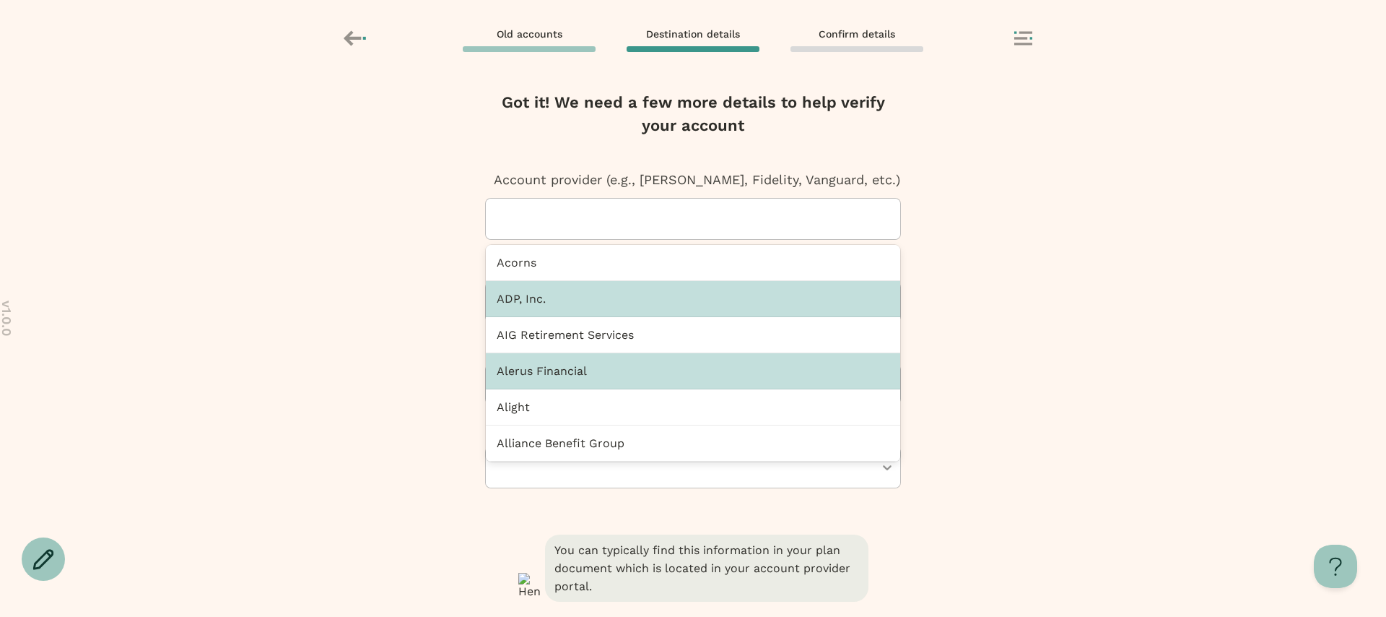
click at [551, 367] on div "Alerus Financial" at bounding box center [693, 371] width 414 height 36
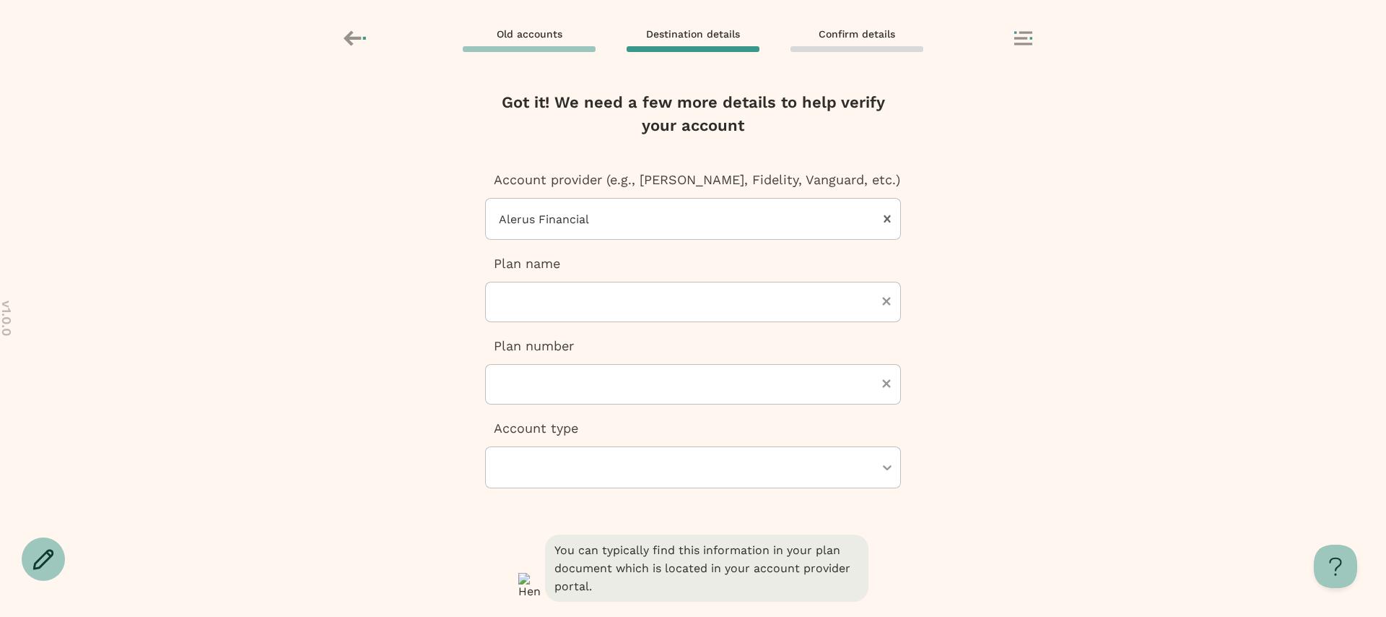
click at [357, 33] on icon at bounding box center [356, 38] width 25 height 25
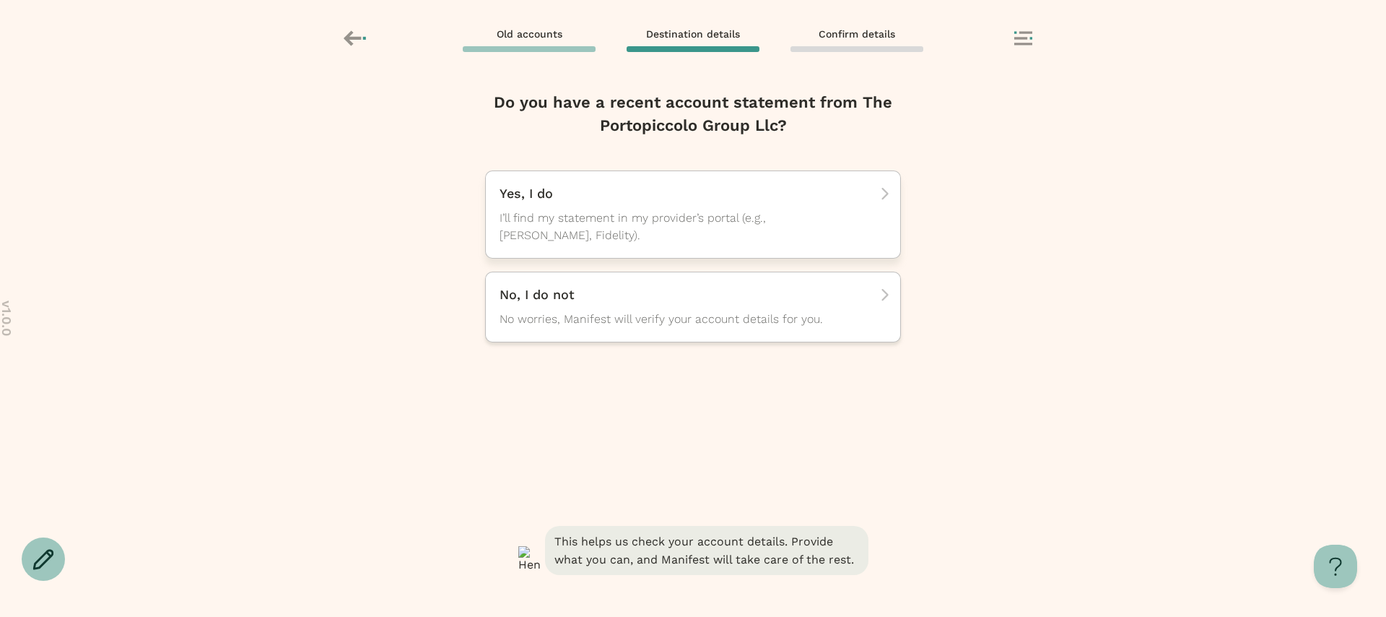
click at [714, 229] on span "I’ll find my statement in my provider’s portal (e.g., [PERSON_NAME], Fidelity)." at bounding box center [680, 226] width 361 height 35
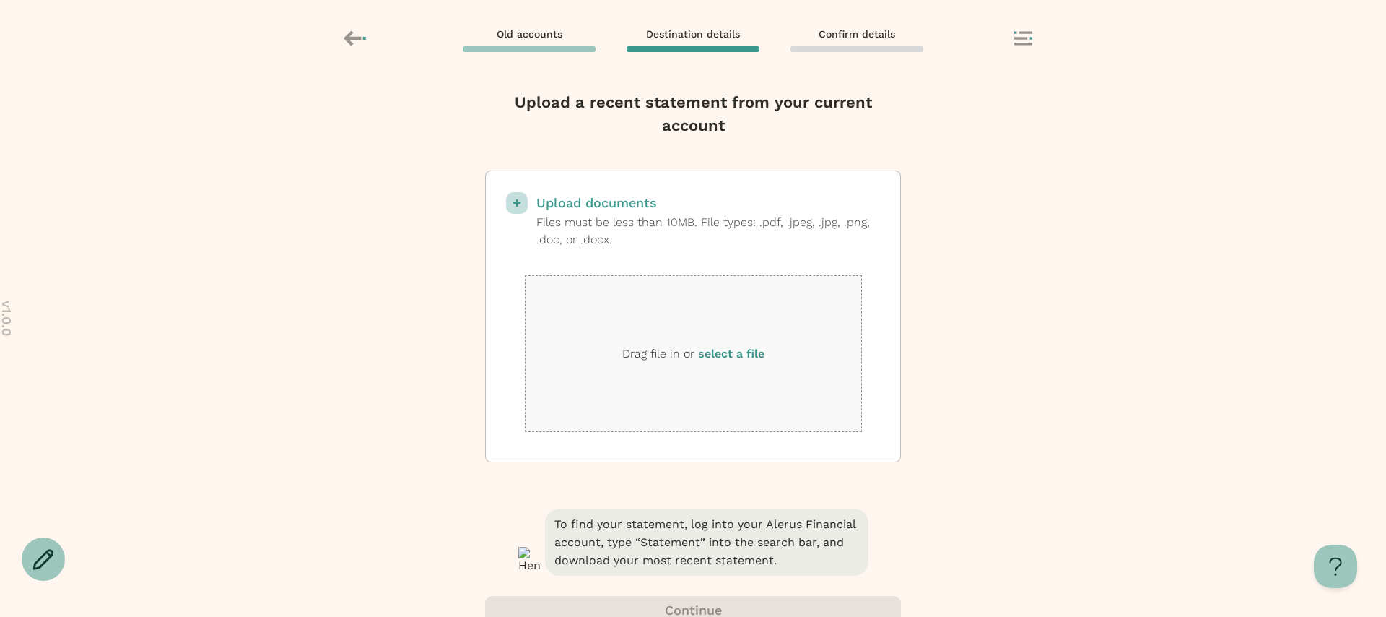
click at [752, 354] on label "select a file" at bounding box center [731, 354] width 66 height 14
click at [0, 0] on input "select a file" at bounding box center [0, 0] width 0 height 0
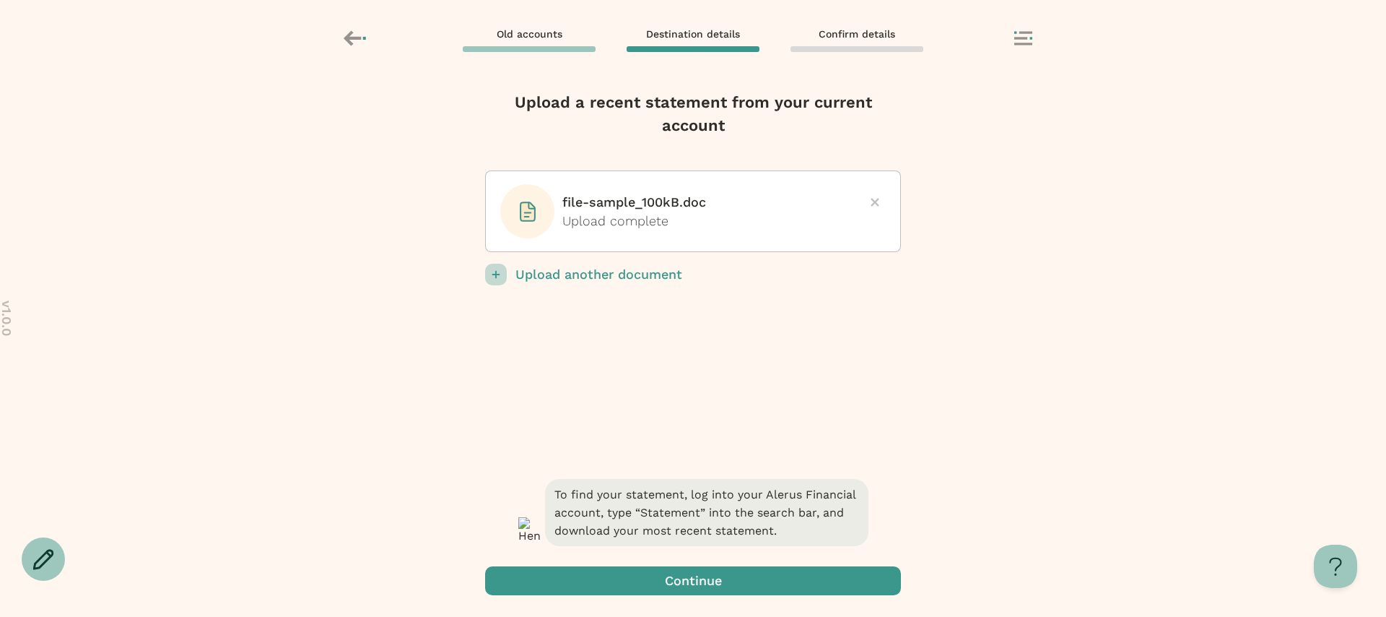
click at [707, 588] on span "button" at bounding box center [693, 580] width 416 height 29
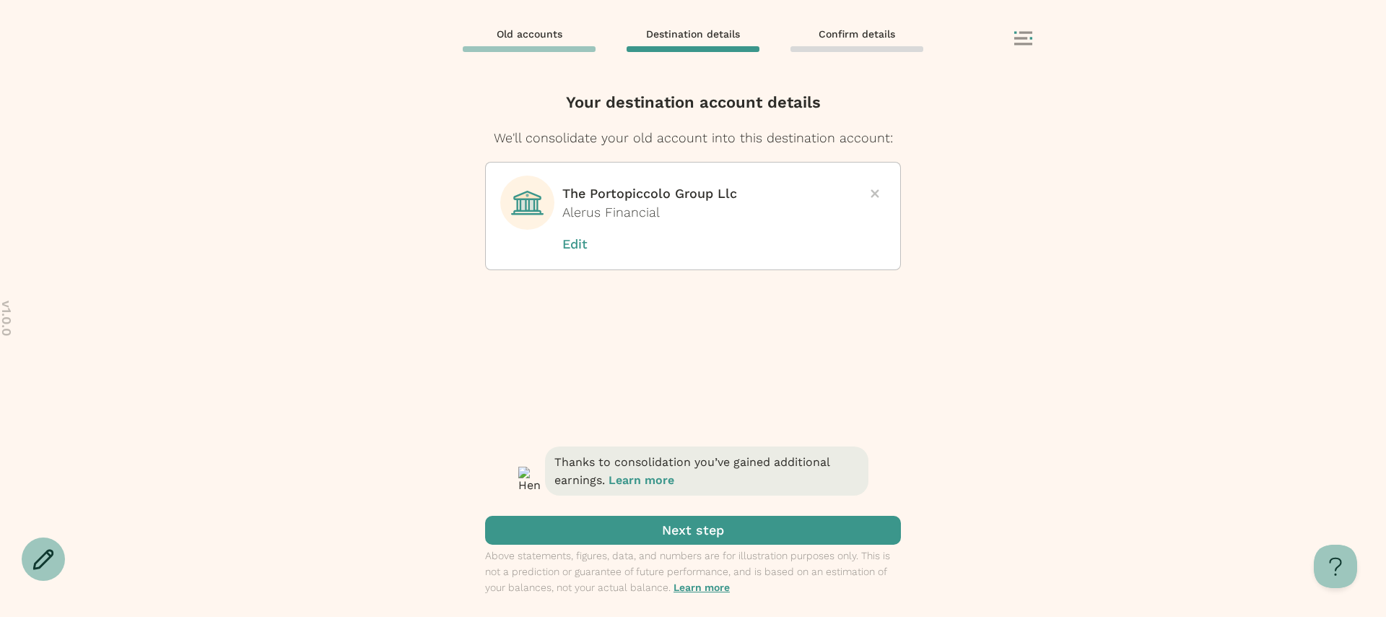
click at [672, 531] on span "submit" at bounding box center [693, 529] width 416 height 29
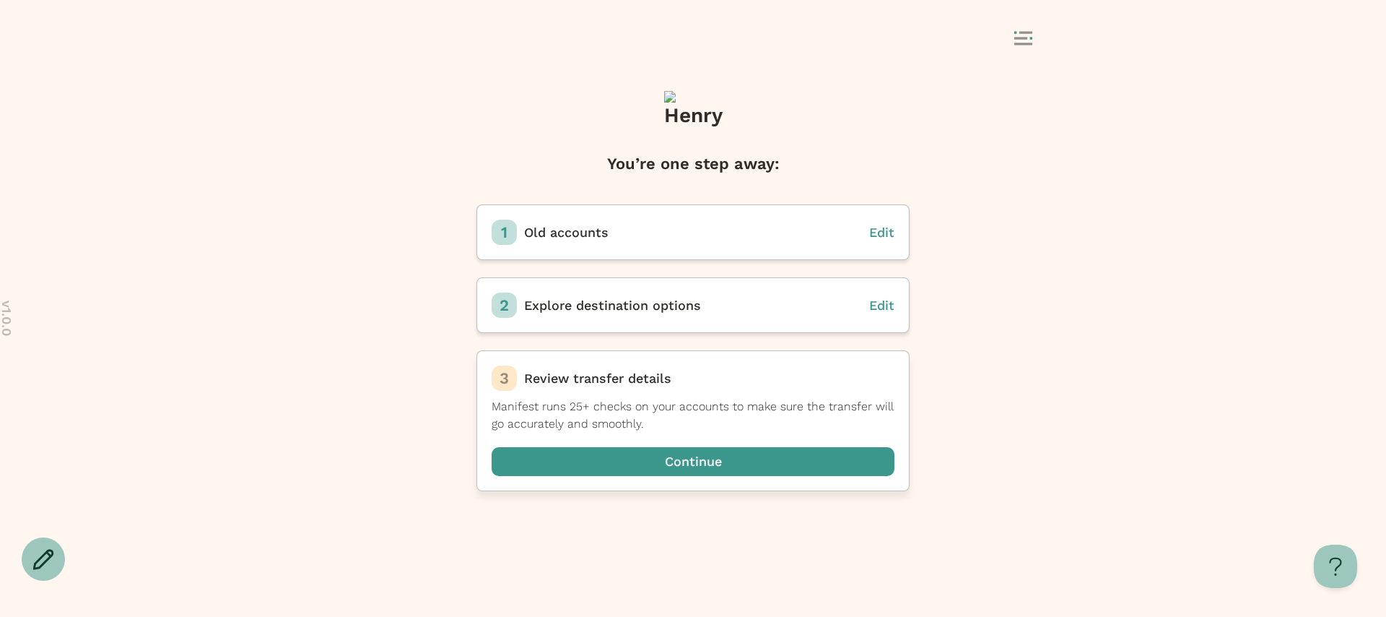
click at [674, 467] on span "button" at bounding box center [693, 461] width 403 height 29
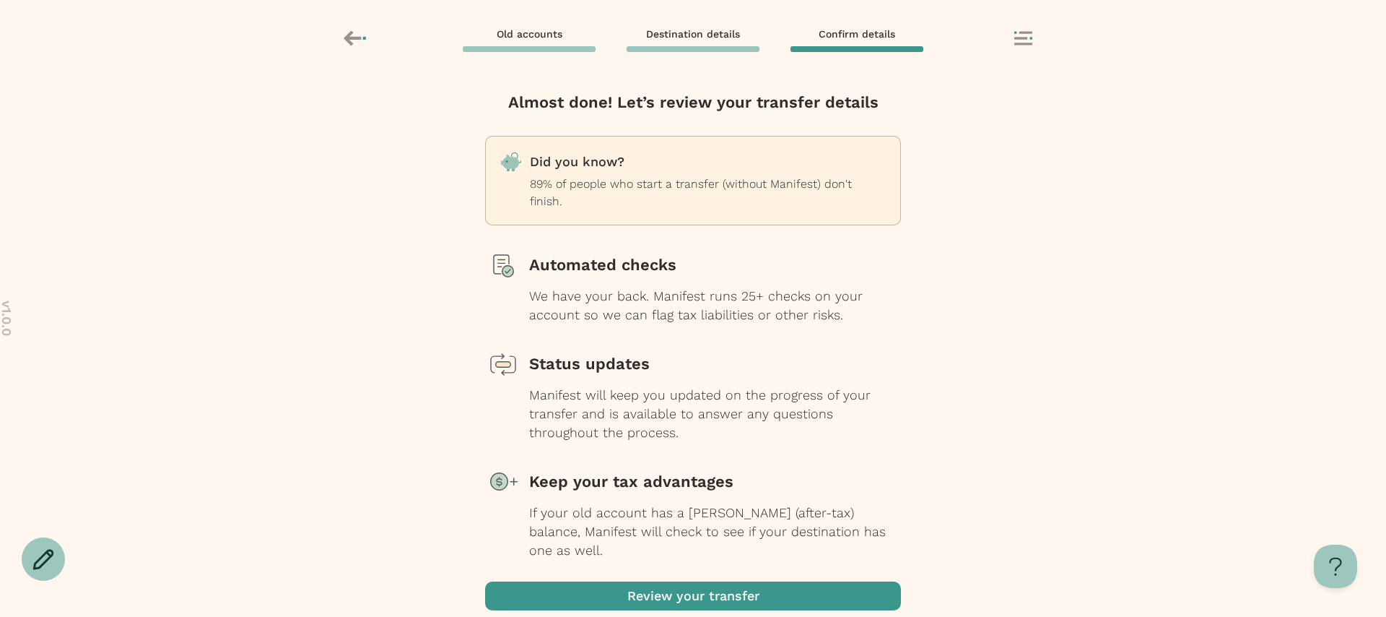
scroll to position [50, 0]
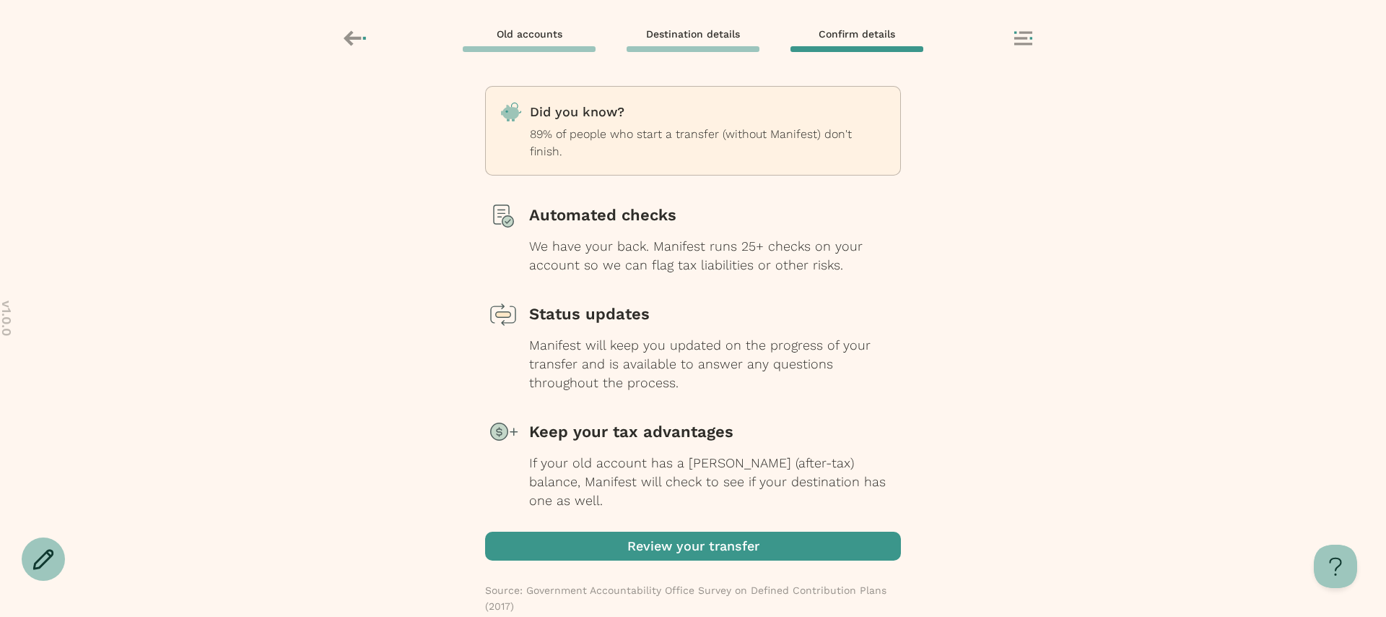
click at [646, 537] on span "button" at bounding box center [693, 545] width 416 height 29
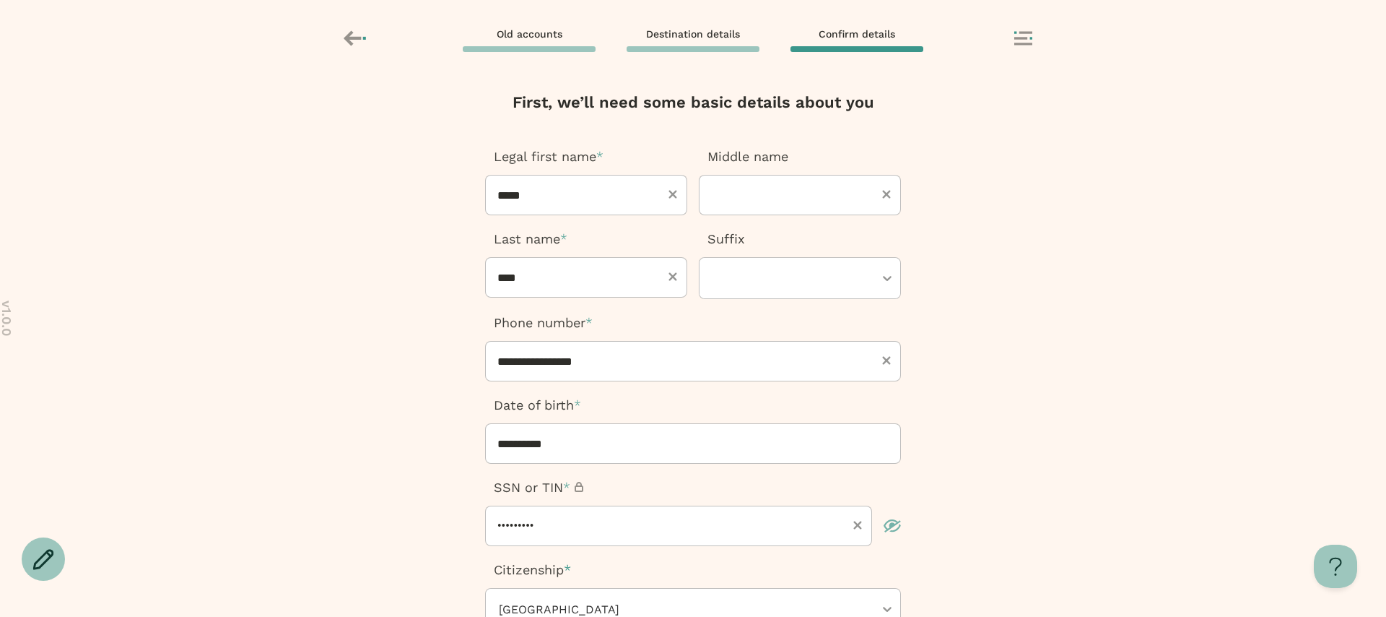
click at [1022, 40] on icon at bounding box center [1023, 38] width 18 height 14
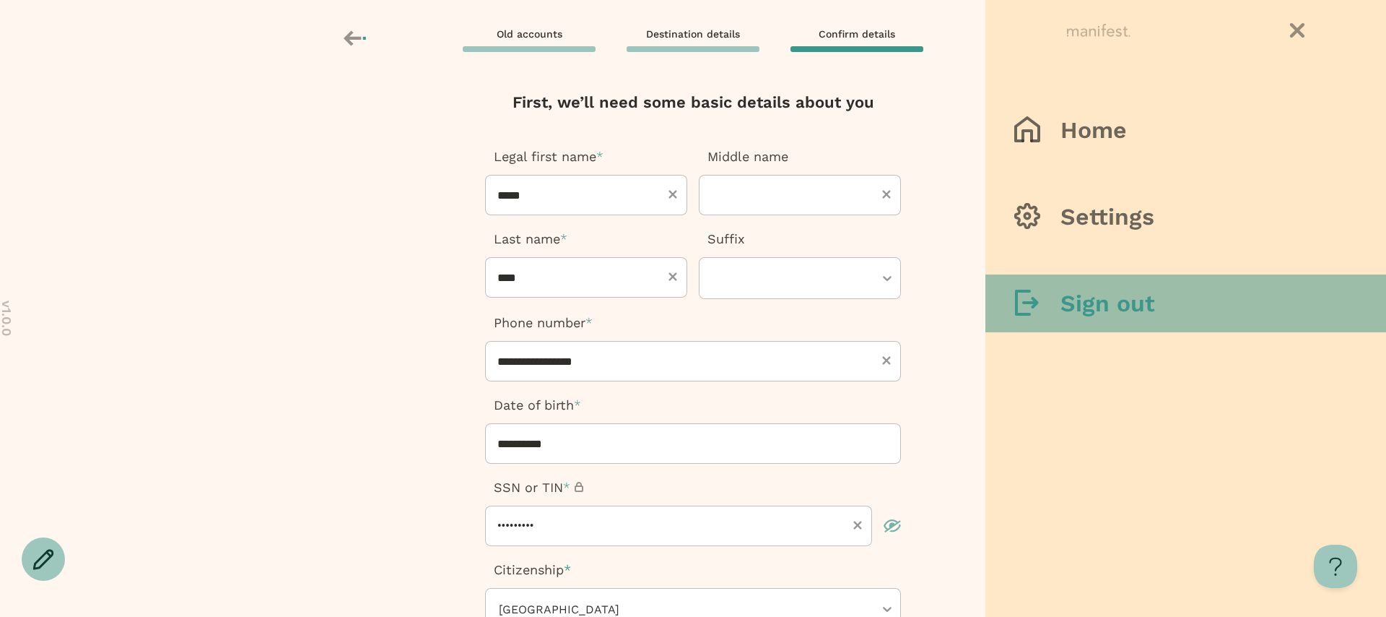
click at [1068, 313] on h3 "Sign out" at bounding box center [1108, 303] width 95 height 29
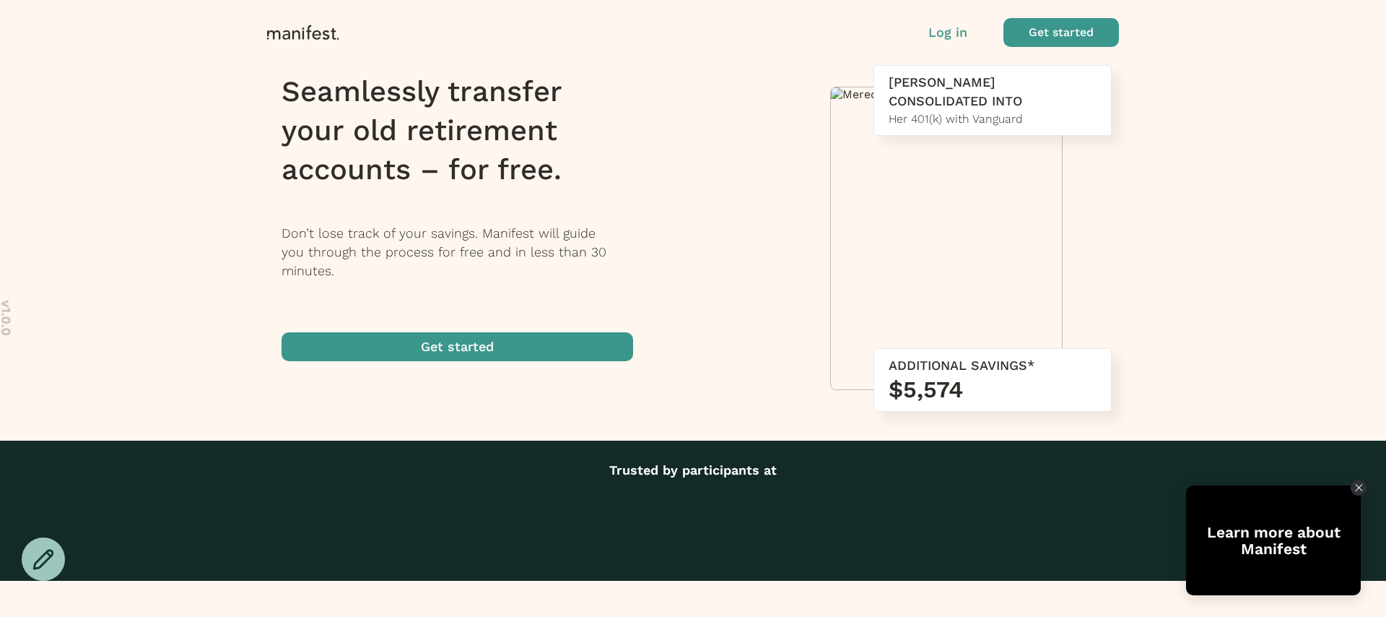
click at [951, 33] on p "Log in" at bounding box center [947, 32] width 39 height 19
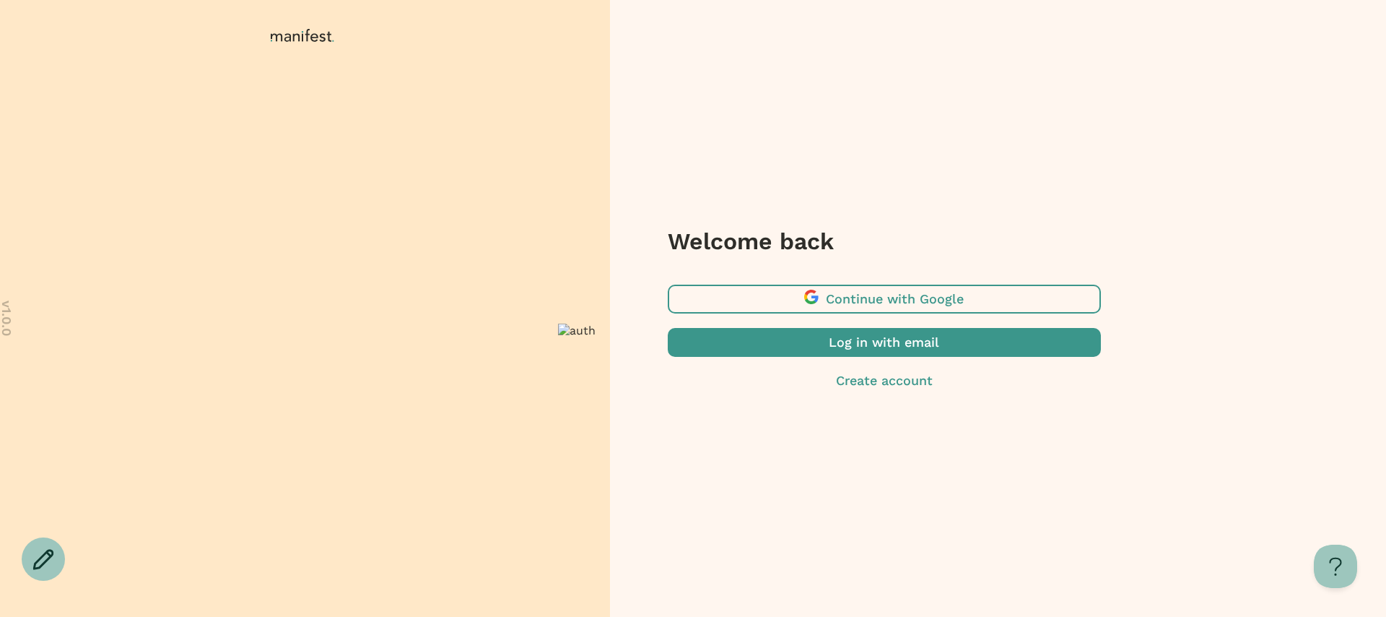
click at [805, 350] on span "button" at bounding box center [884, 342] width 433 height 29
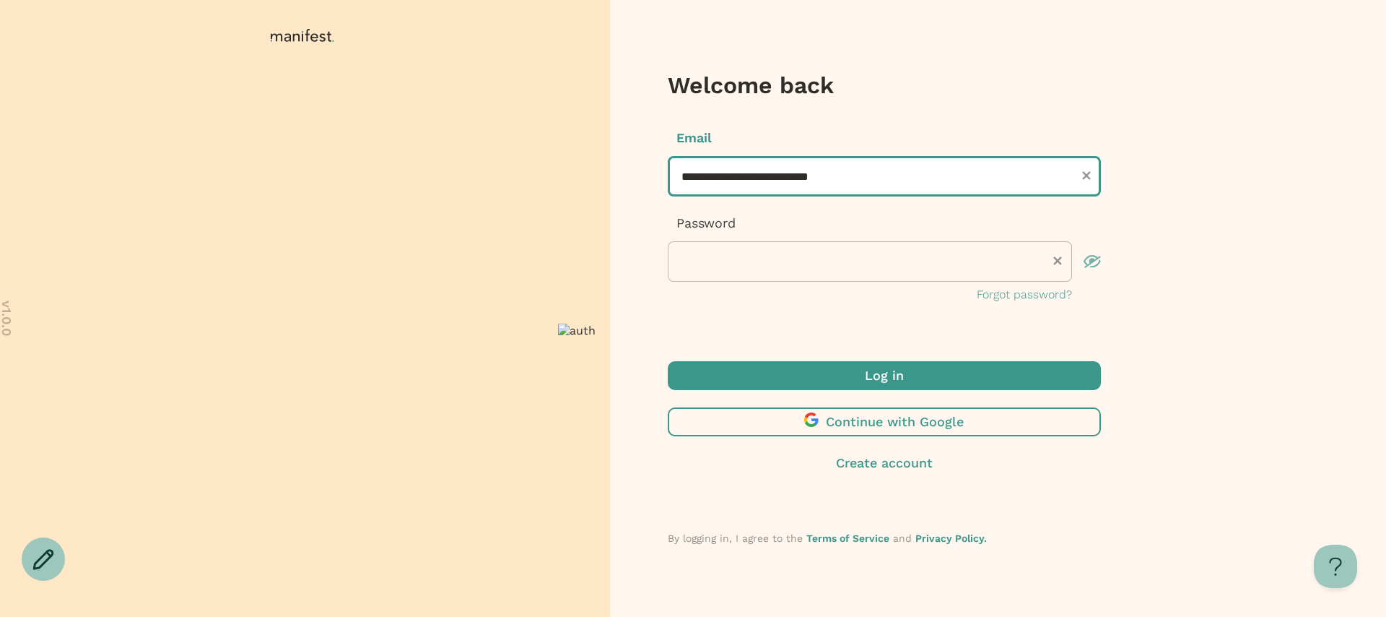
drag, startPoint x: 833, startPoint y: 173, endPoint x: 545, endPoint y: 170, distance: 288.1
click at [545, 170] on div "**********" at bounding box center [693, 308] width 1386 height 617
paste input "**"
drag, startPoint x: 698, startPoint y: 178, endPoint x: 624, endPoint y: 177, distance: 74.4
click at [624, 177] on div "**********" at bounding box center [883, 308] width 546 height 617
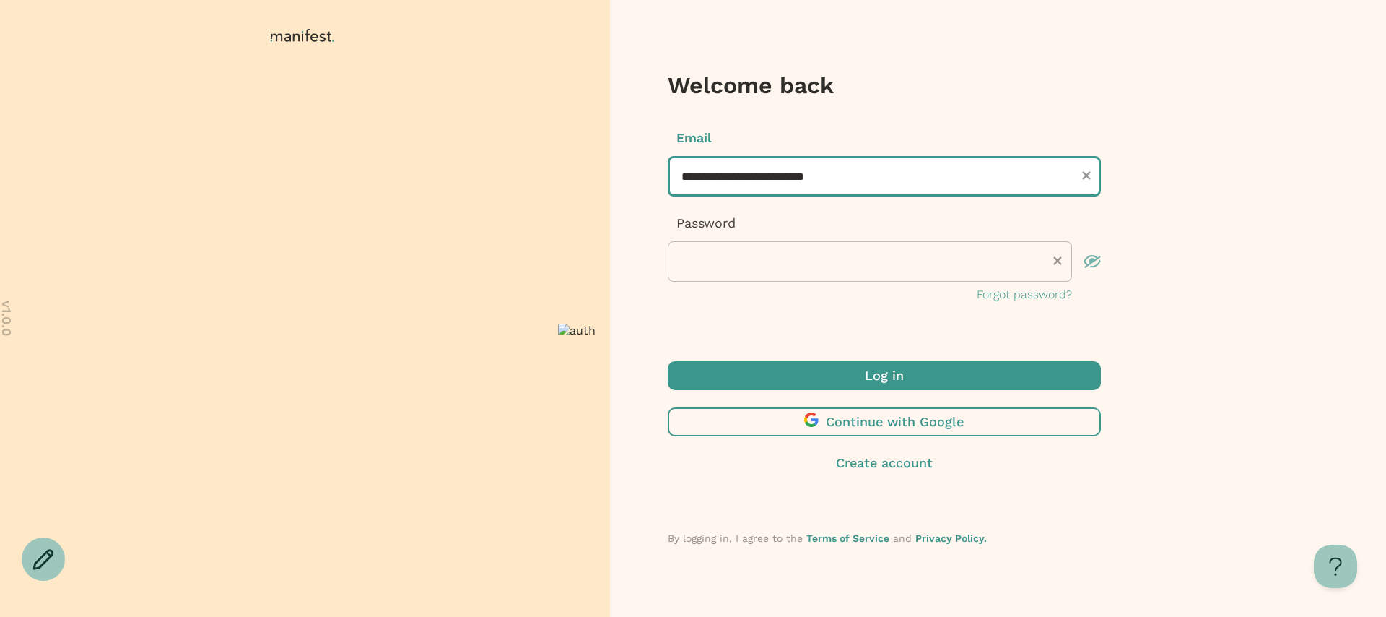
type input "**********"
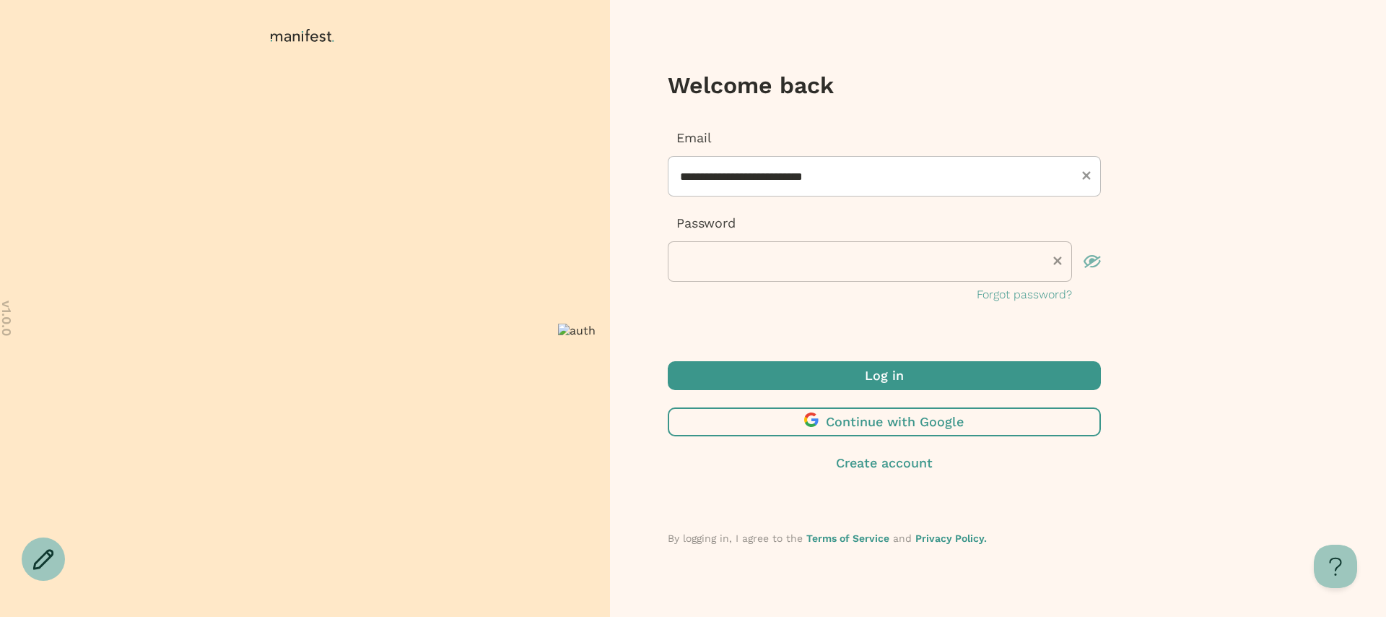
click at [861, 375] on span "submit" at bounding box center [884, 375] width 433 height 29
